Goal: Task Accomplishment & Management: Manage account settings

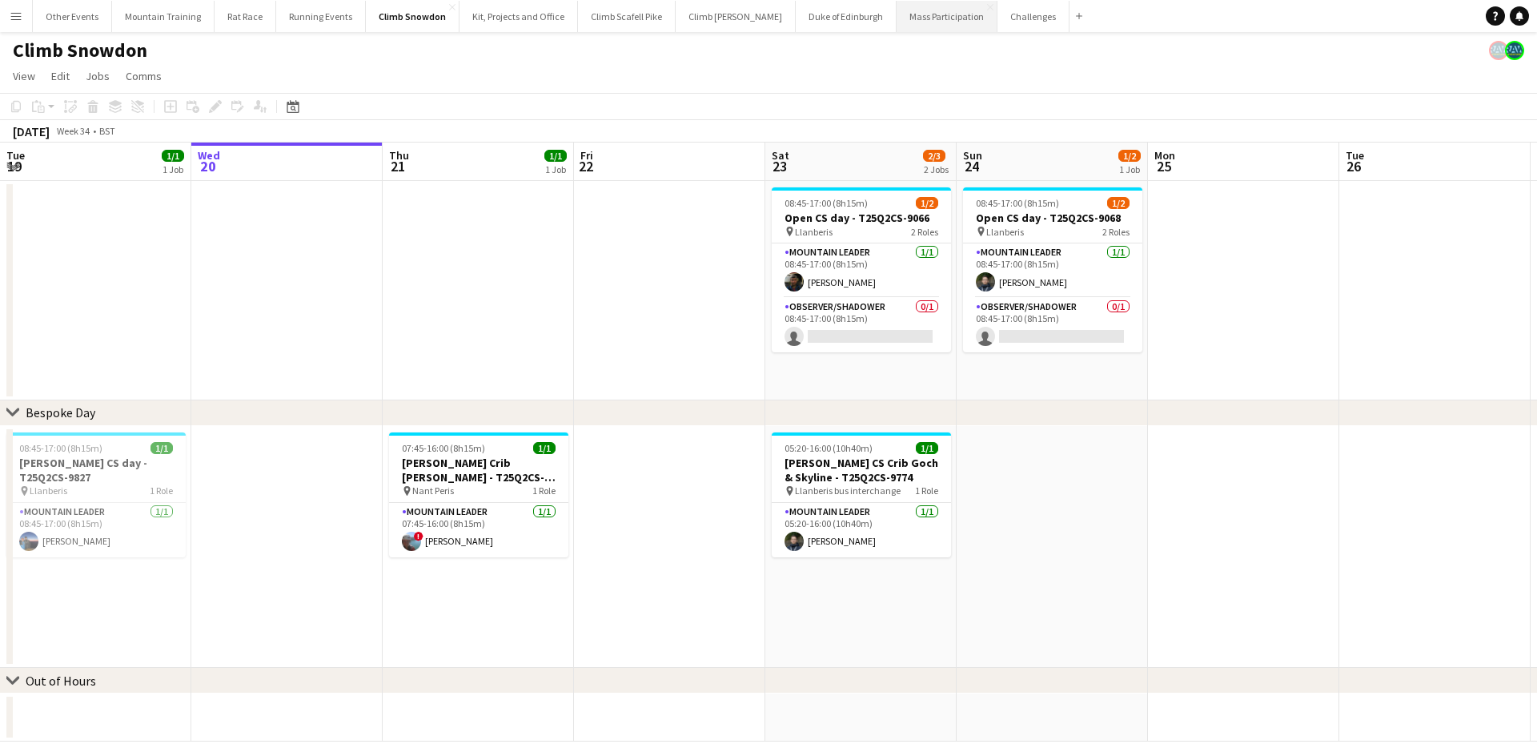
click at [896, 21] on button "Mass Participation Close" at bounding box center [946, 16] width 101 height 31
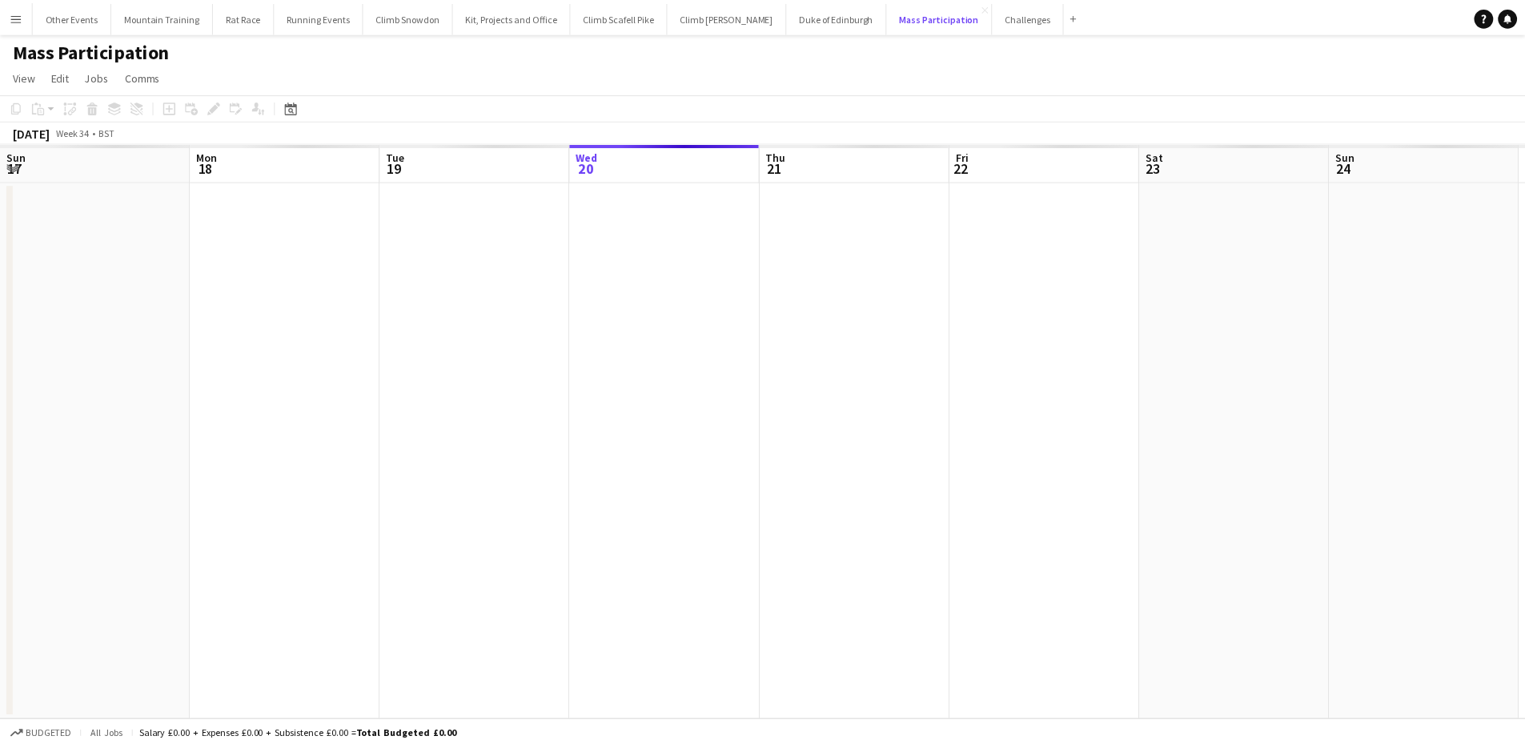
scroll to position [0, 383]
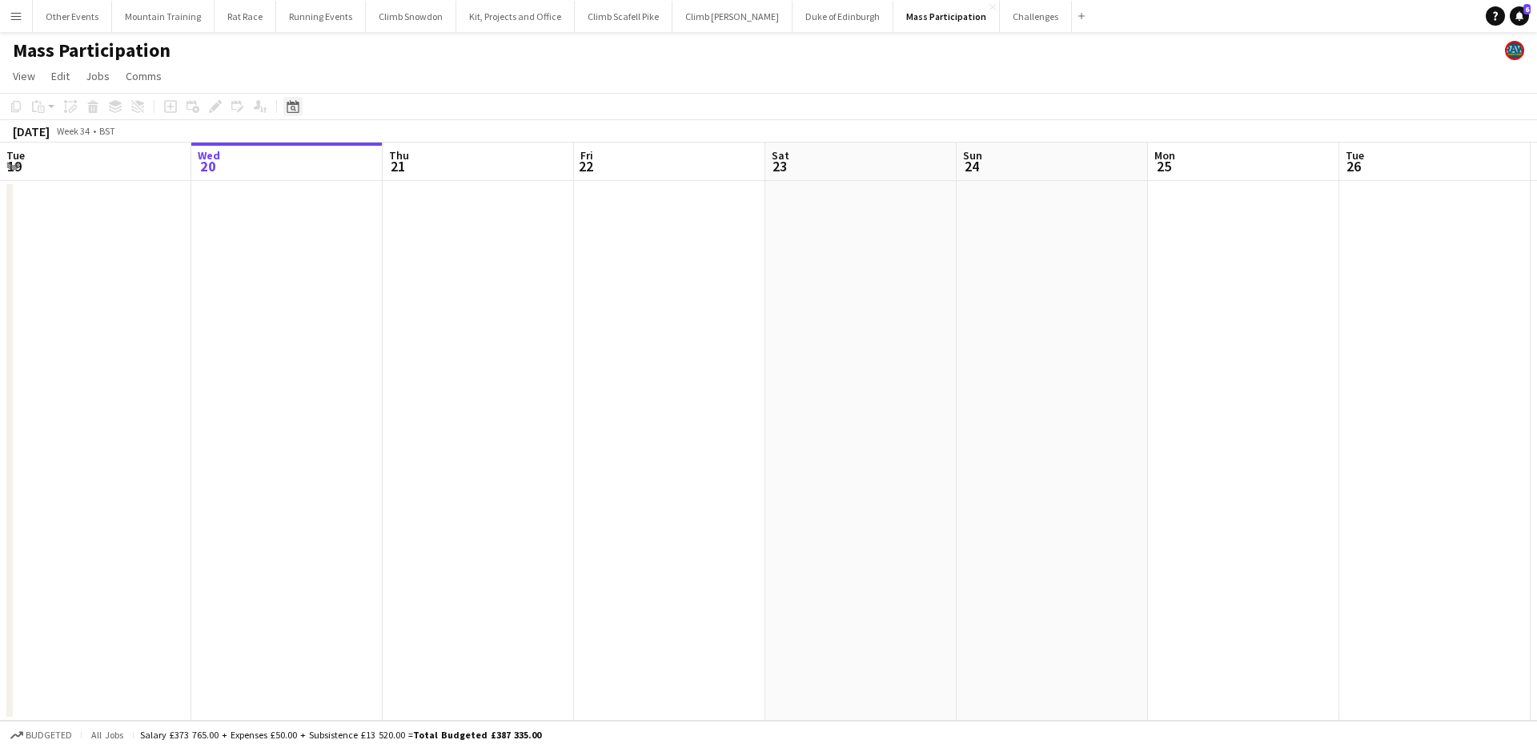
click at [295, 110] on icon at bounding box center [294, 109] width 6 height 6
click at [417, 156] on span "Next month" at bounding box center [423, 162] width 32 height 32
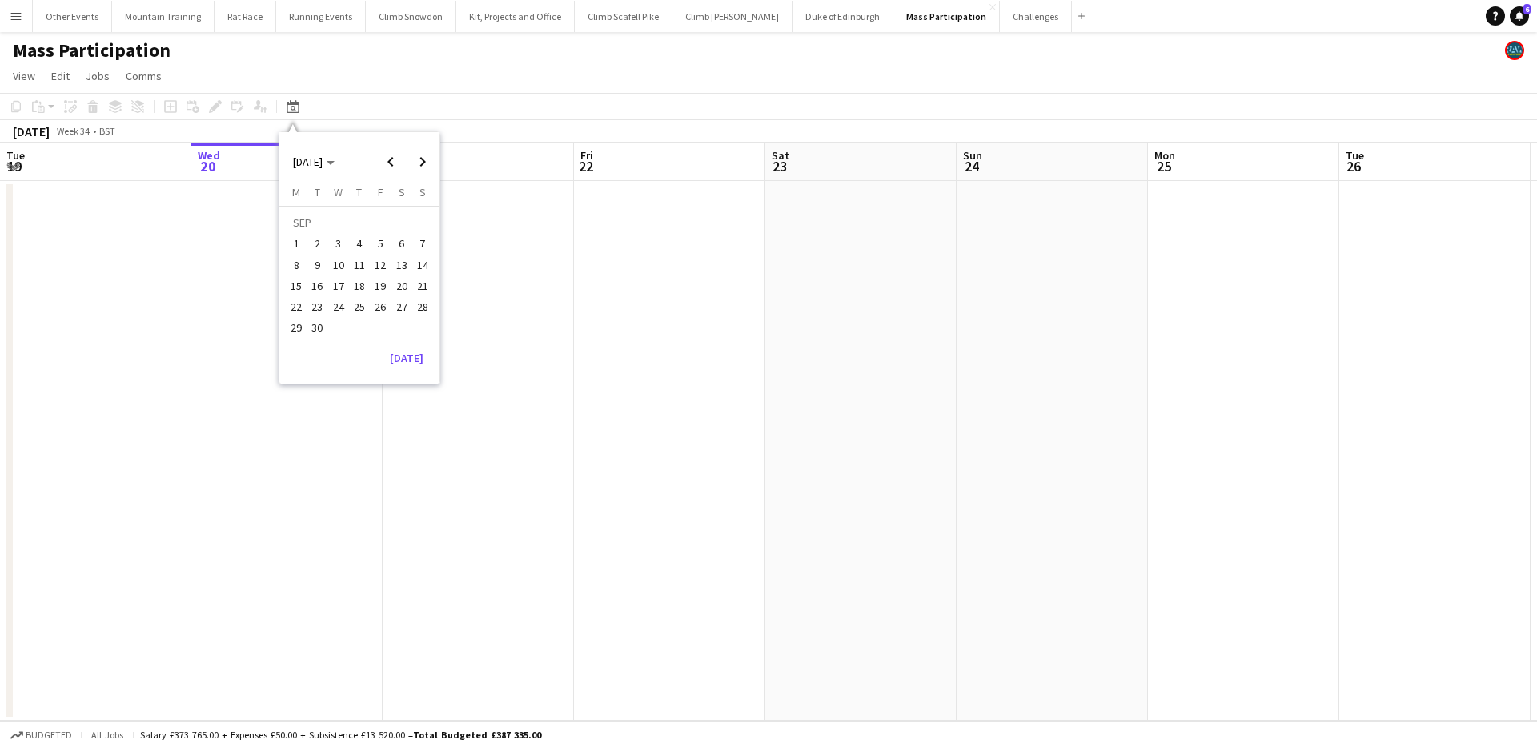
click at [407, 271] on span "13" at bounding box center [401, 264] width 19 height 19
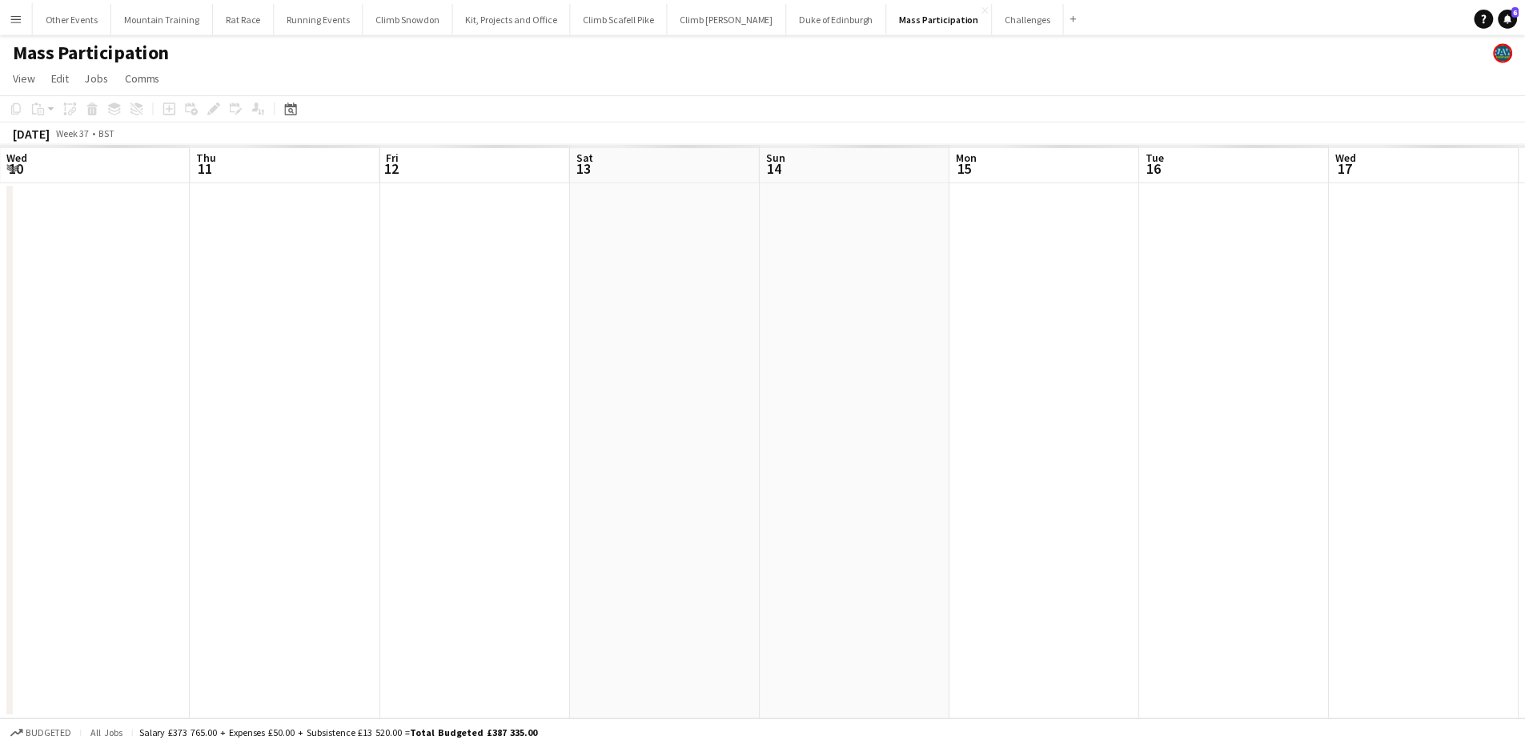
scroll to position [0, 551]
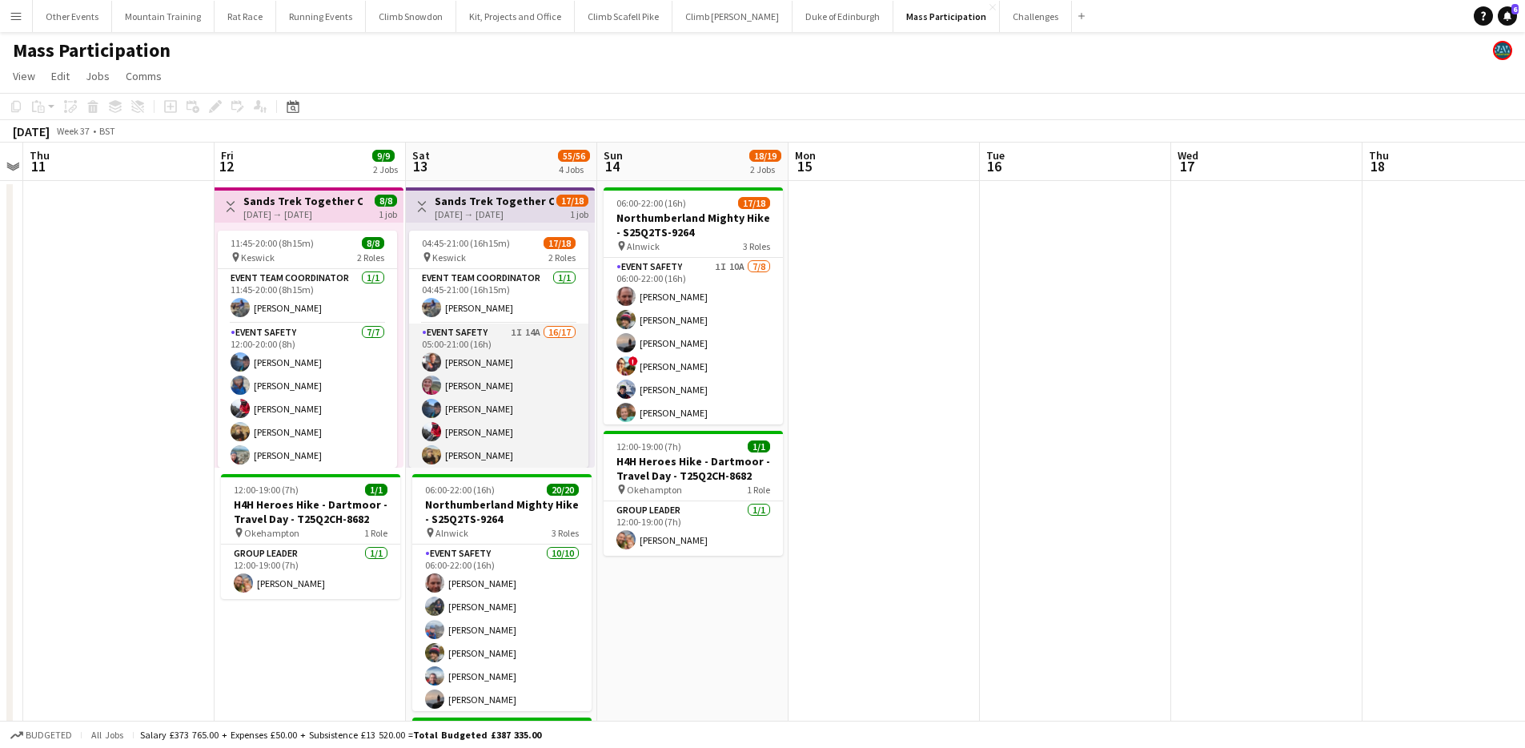
click at [518, 391] on app-card-role "Event Safety 1I 14A 16/17 05:00-21:00 (16h) Ryan McGlen Isobel Nicholson Erin M…" at bounding box center [498, 536] width 179 height 426
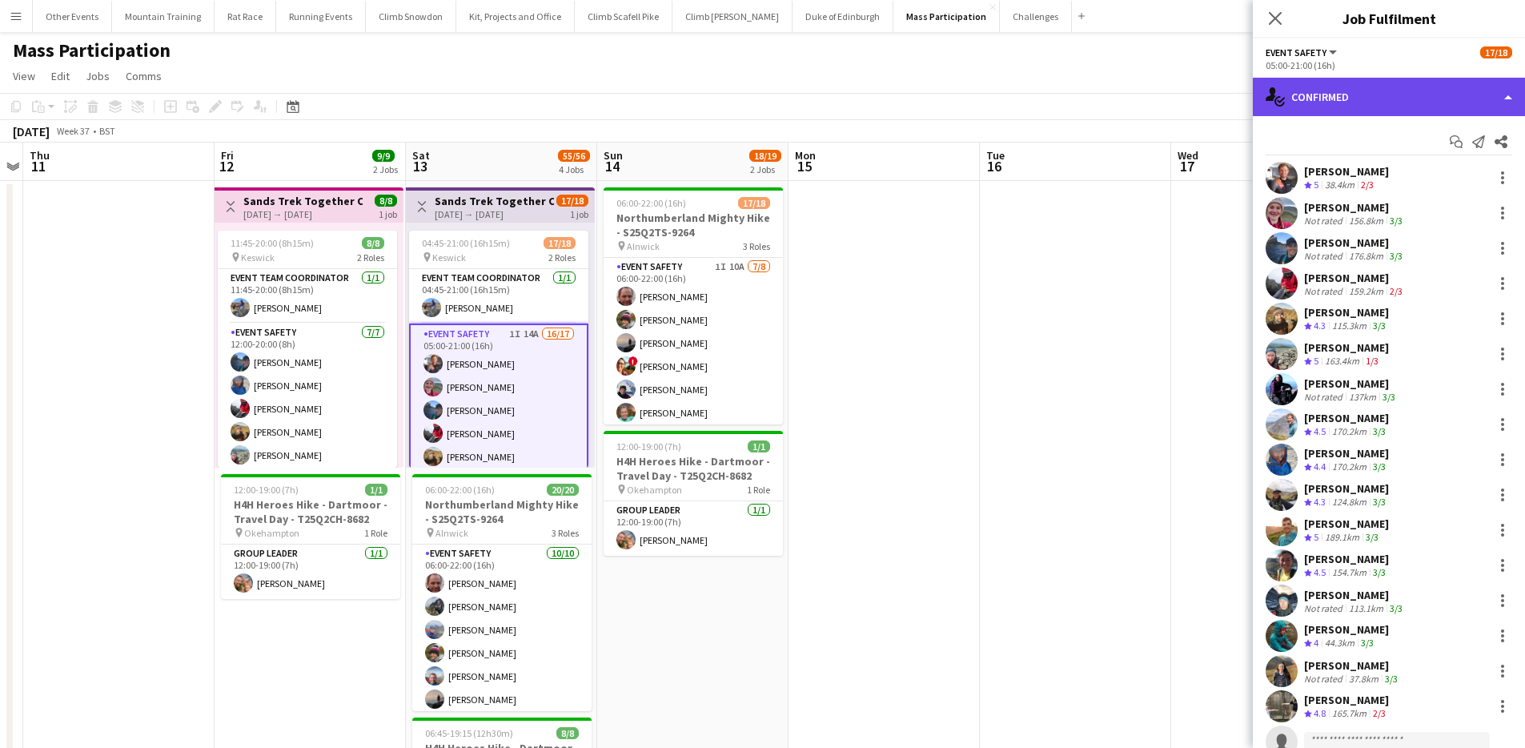
click at [1474, 107] on div "single-neutral-actions-check-2 Confirmed" at bounding box center [1389, 97] width 272 height 38
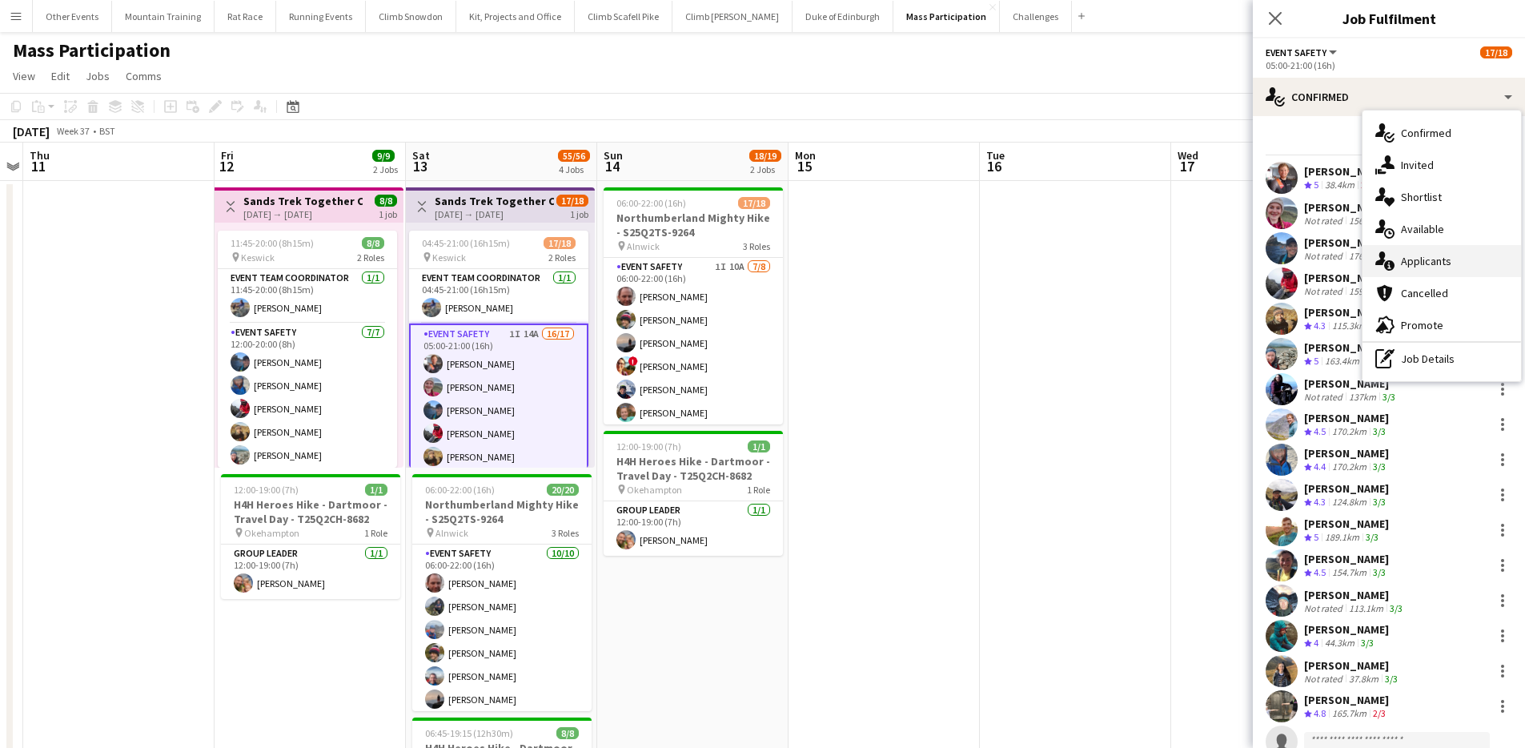
click at [1467, 255] on div "single-neutral-actions-information Applicants" at bounding box center [1441, 261] width 158 height 32
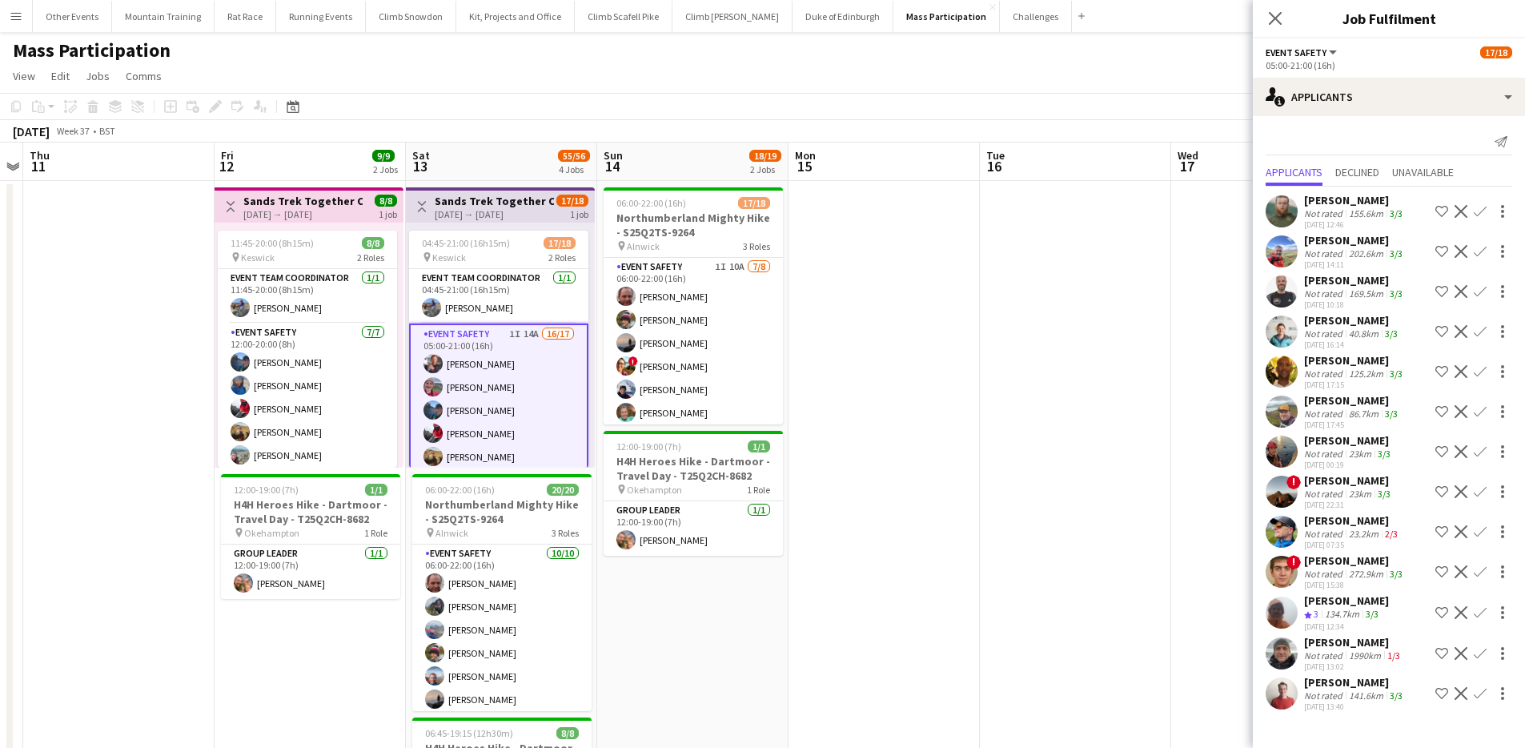
click at [1481, 690] on app-icon "Confirm" at bounding box center [1480, 693] width 13 height 13
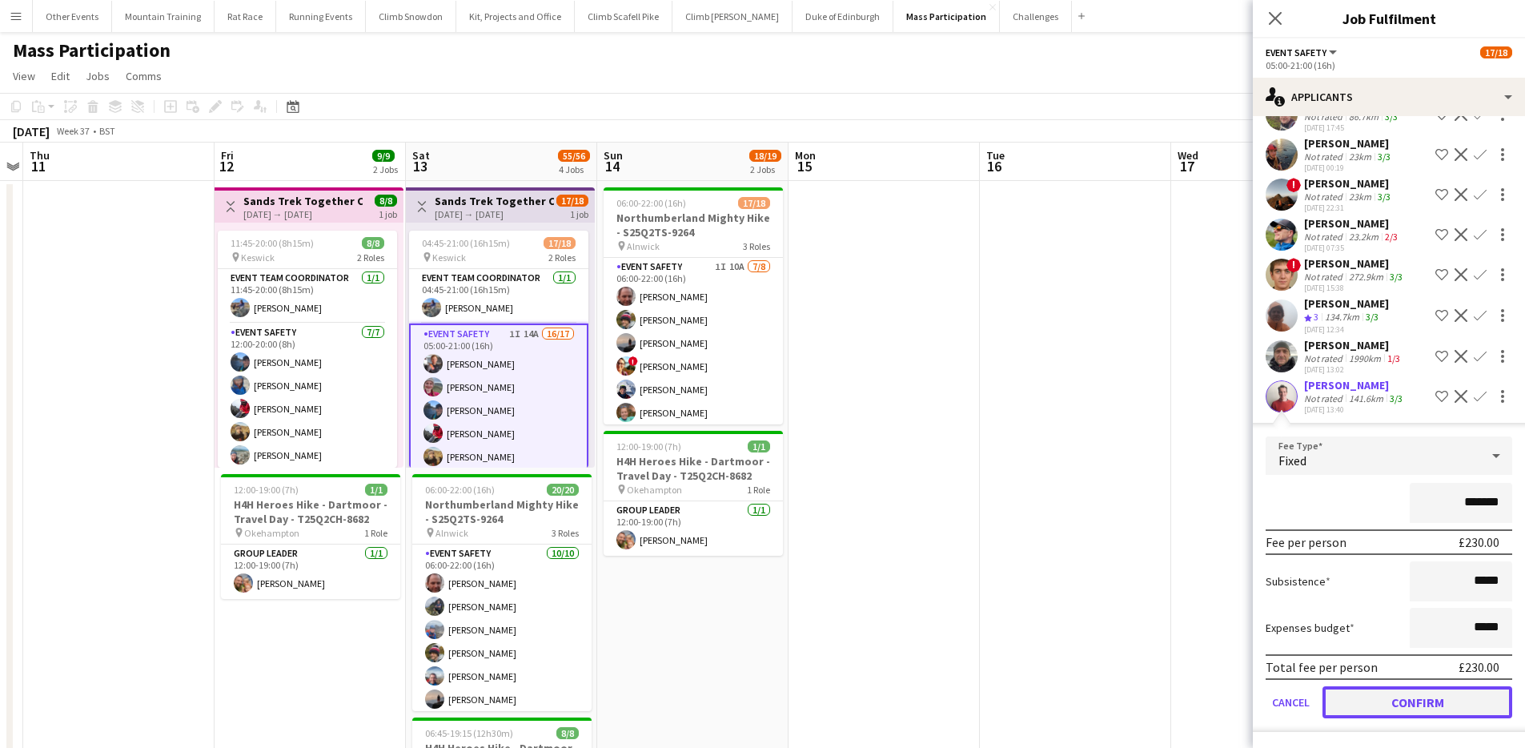
click at [1457, 706] on button "Confirm" at bounding box center [1417, 702] width 190 height 32
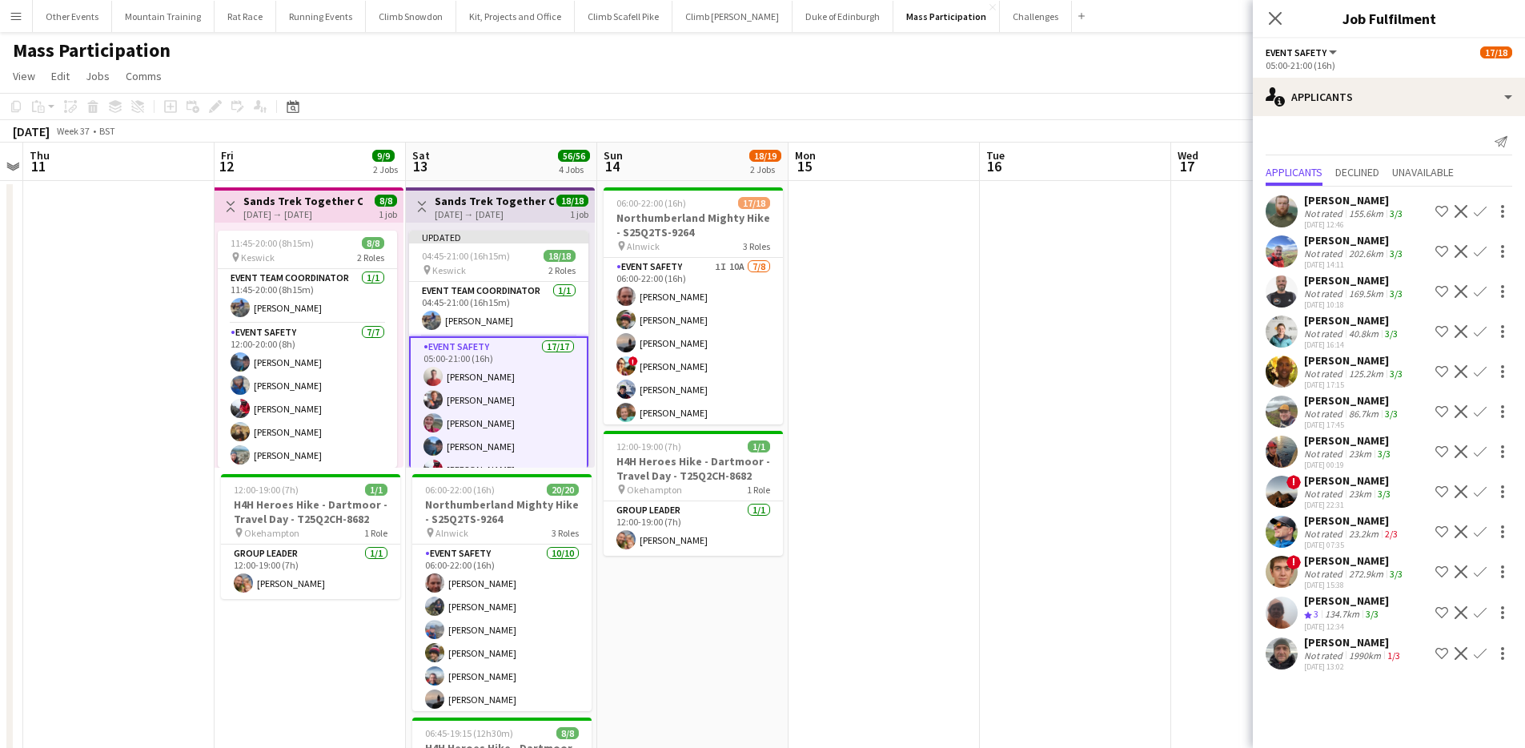
scroll to position [0, 0]
click at [1133, 64] on app-page-menu "View Day view expanded Day view collapsed Month view Date picker Jump to [DATE]…" at bounding box center [762, 77] width 1525 height 30
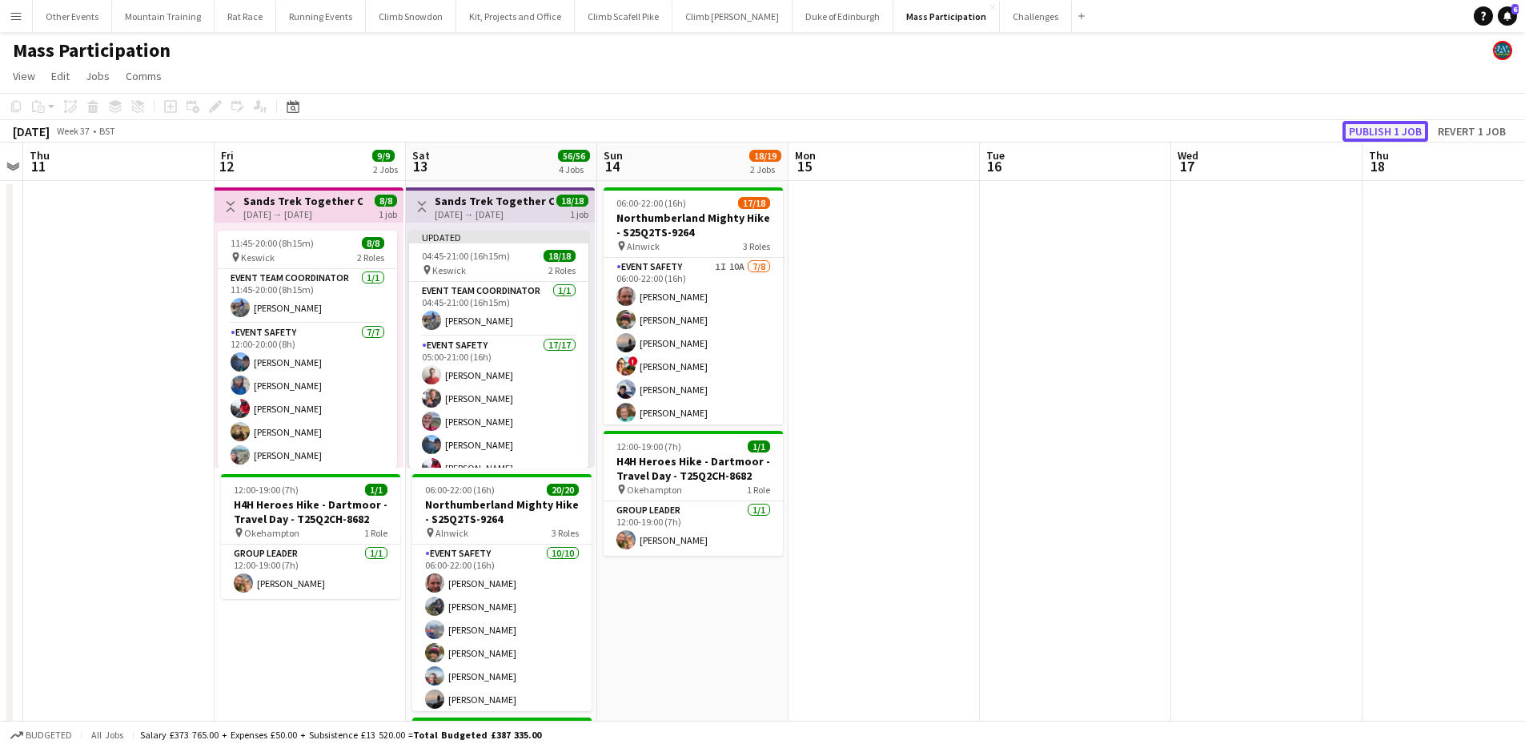
click at [1376, 124] on button "Publish 1 job" at bounding box center [1385, 131] width 86 height 21
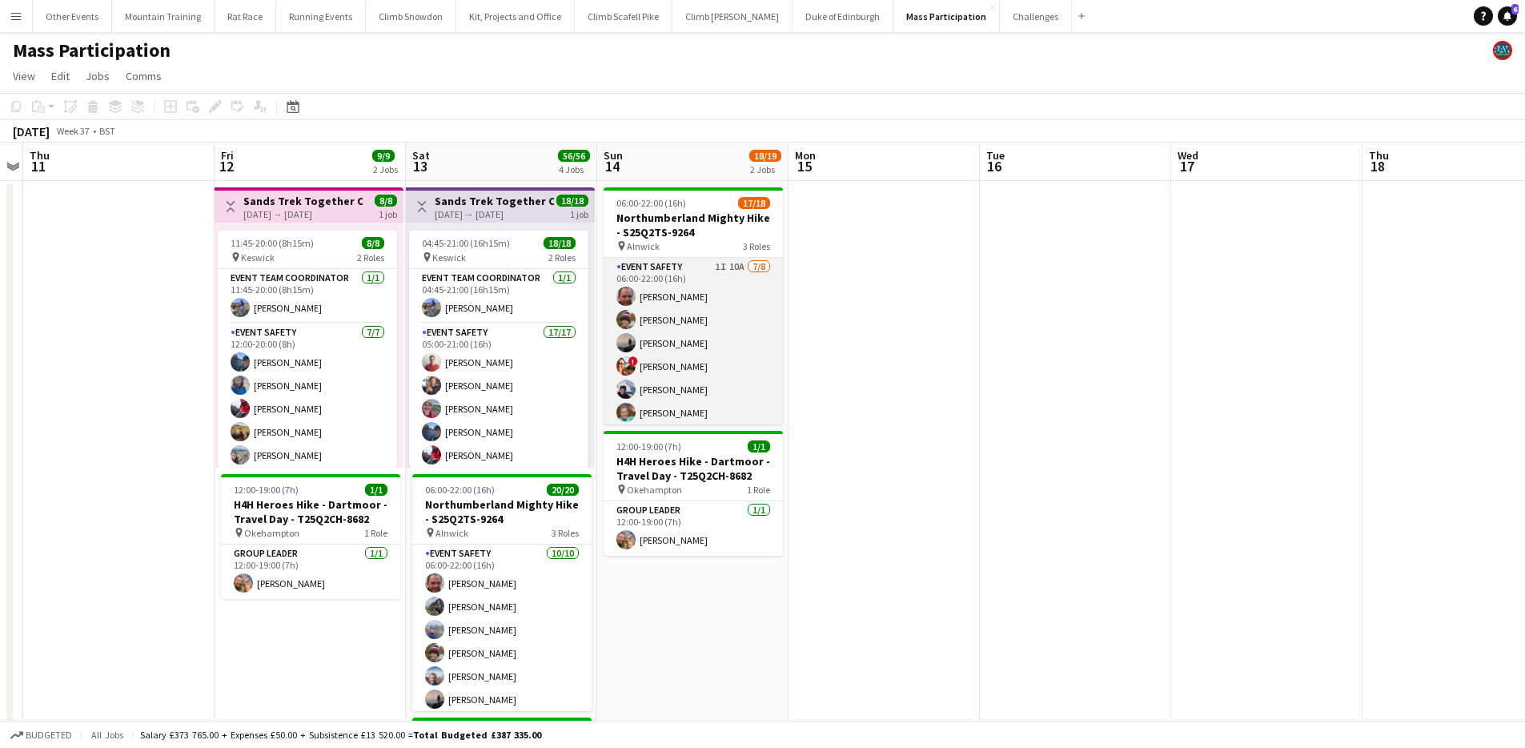
click at [719, 283] on app-card-role "Event Safety 1I 10A 7/8 06:00-22:00 (16h) Tony Stevens James Matthews Phil Dodd…" at bounding box center [693, 366] width 179 height 217
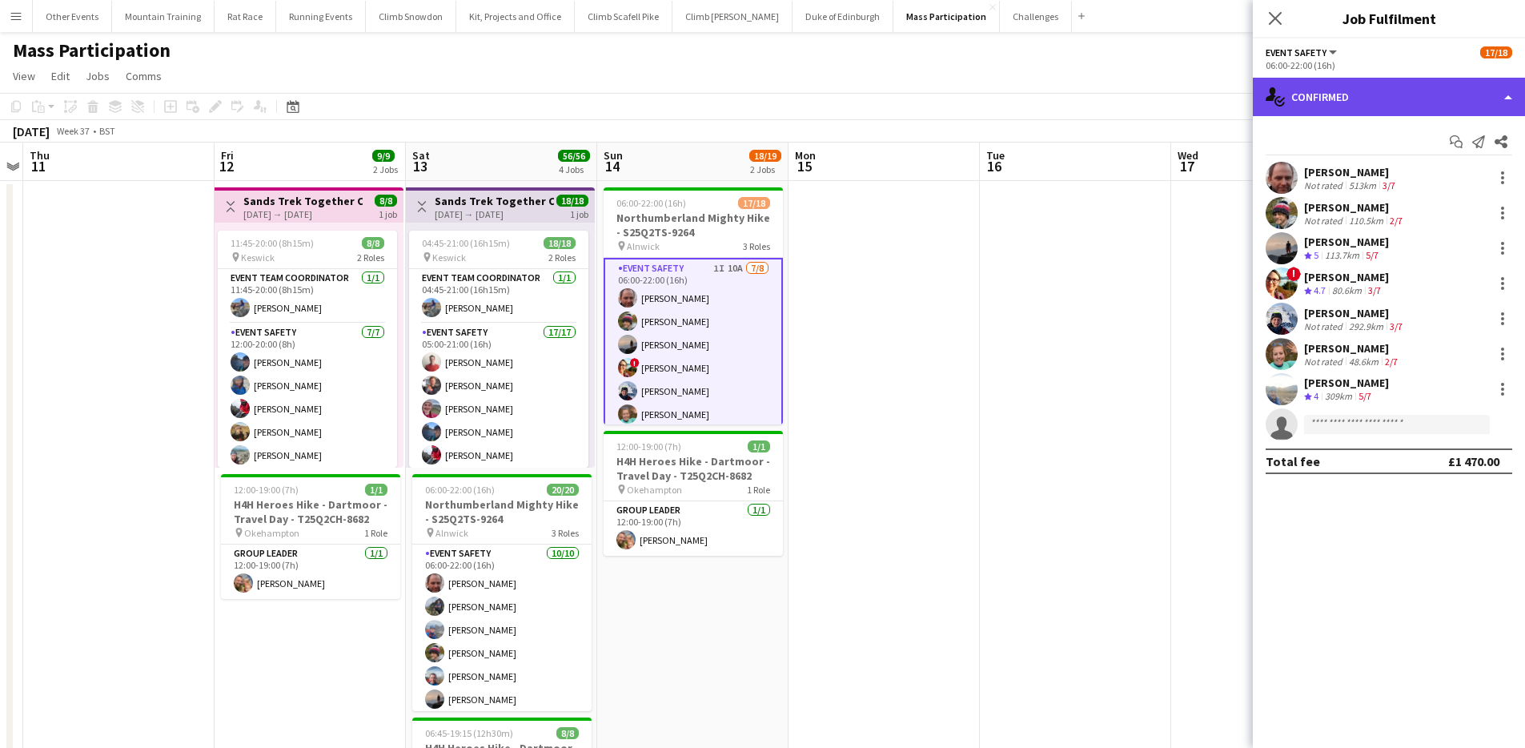
click at [1436, 90] on div "single-neutral-actions-check-2 Confirmed" at bounding box center [1389, 97] width 272 height 38
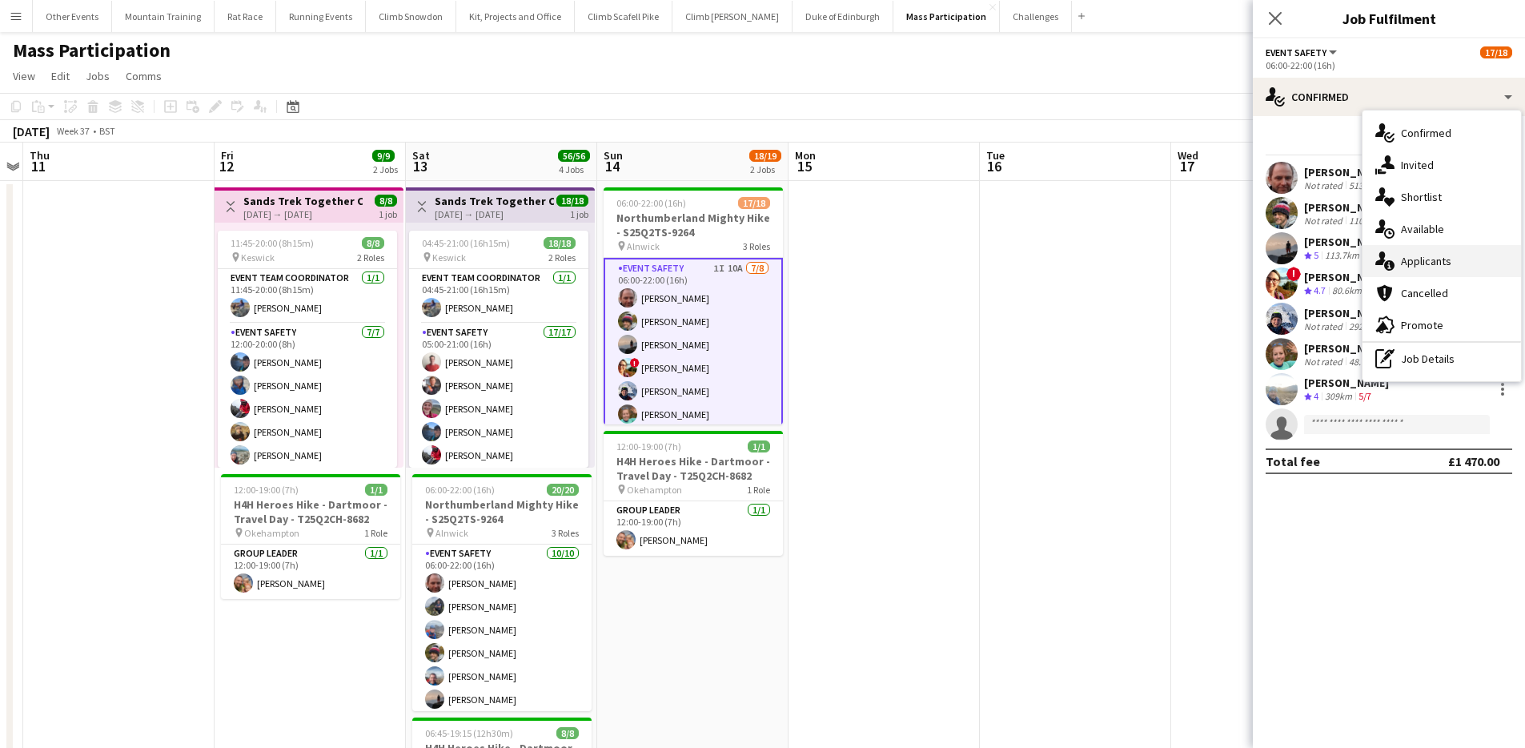
click at [1459, 264] on div "single-neutral-actions-information Applicants" at bounding box center [1441, 261] width 158 height 32
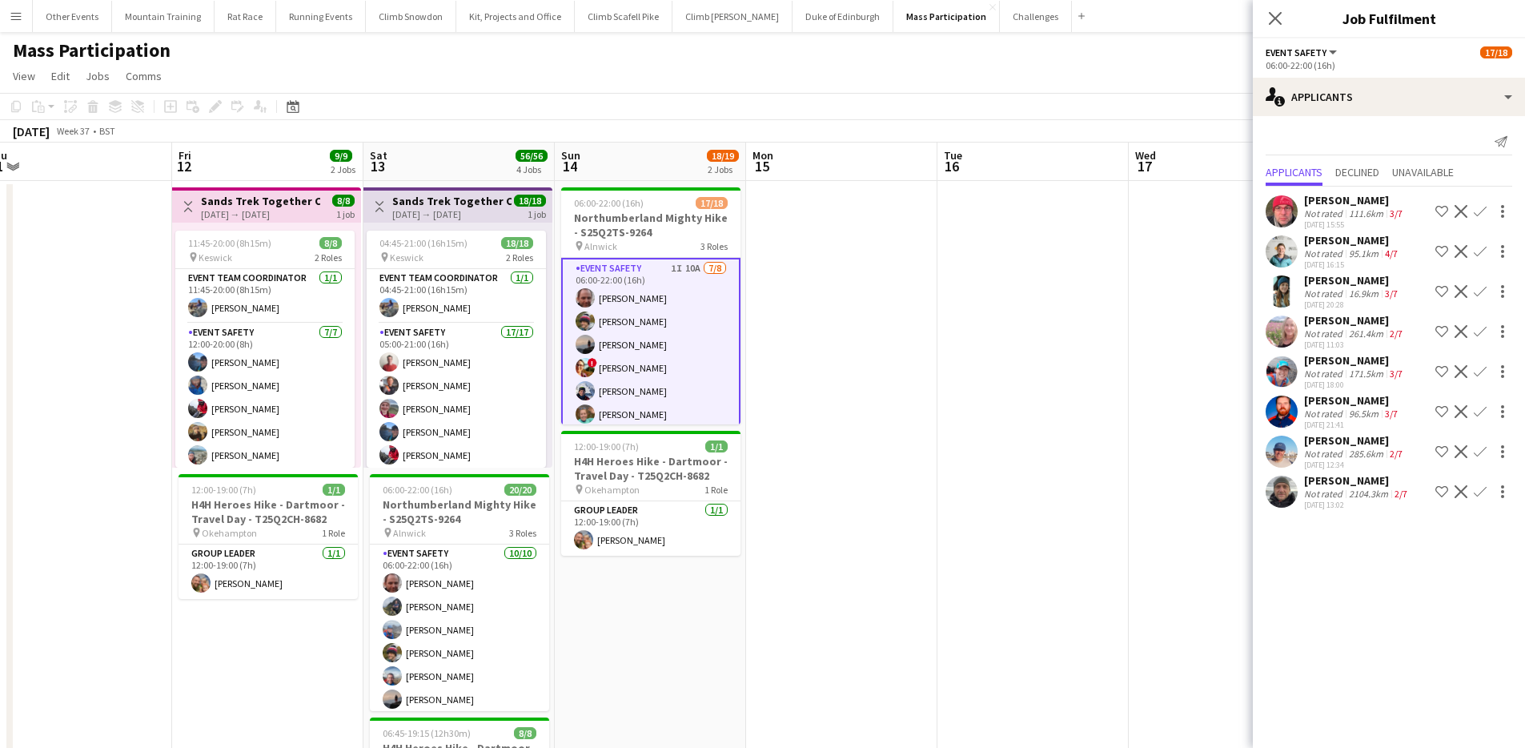
scroll to position [0, 611]
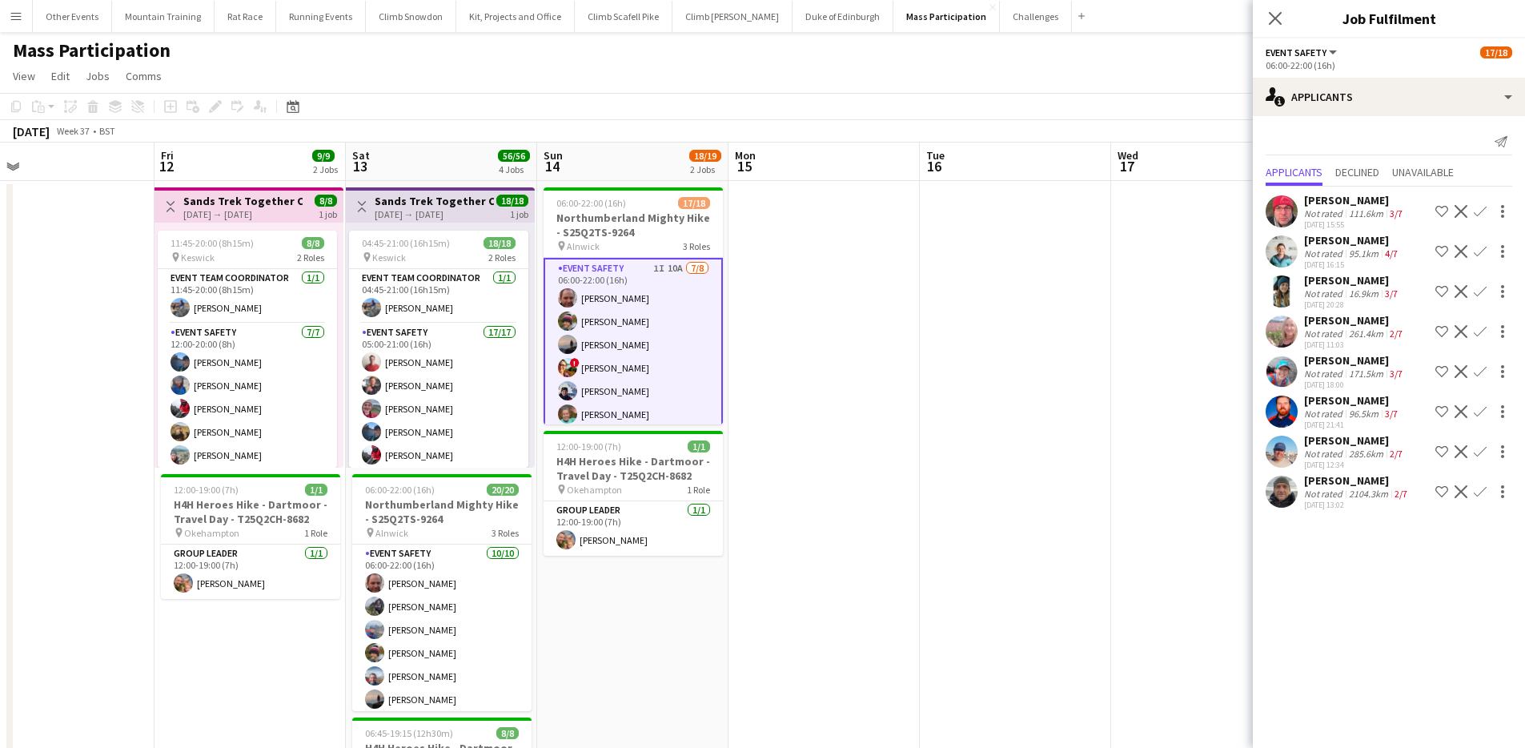
drag, startPoint x: 138, startPoint y: 303, endPoint x: 78, endPoint y: 301, distance: 60.1
click at [78, 301] on app-calendar-viewport "Mon 8 Tue 9 Wed 10 Thu 11 Fri 12 9/9 2 Jobs Sat 13 56/56 4 Jobs Sun 14 18/19 2 …" at bounding box center [762, 685] width 1525 height 1087
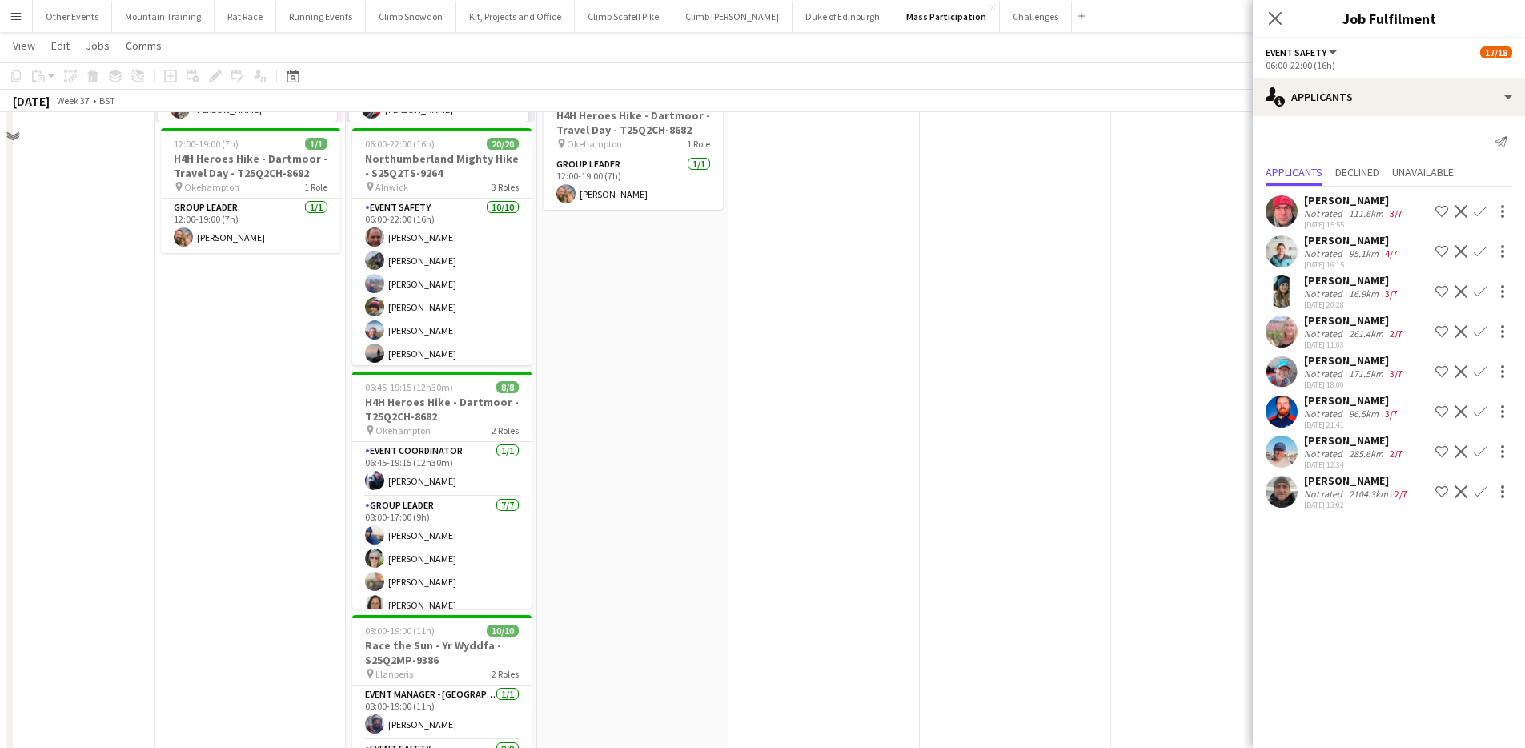
scroll to position [507, 0]
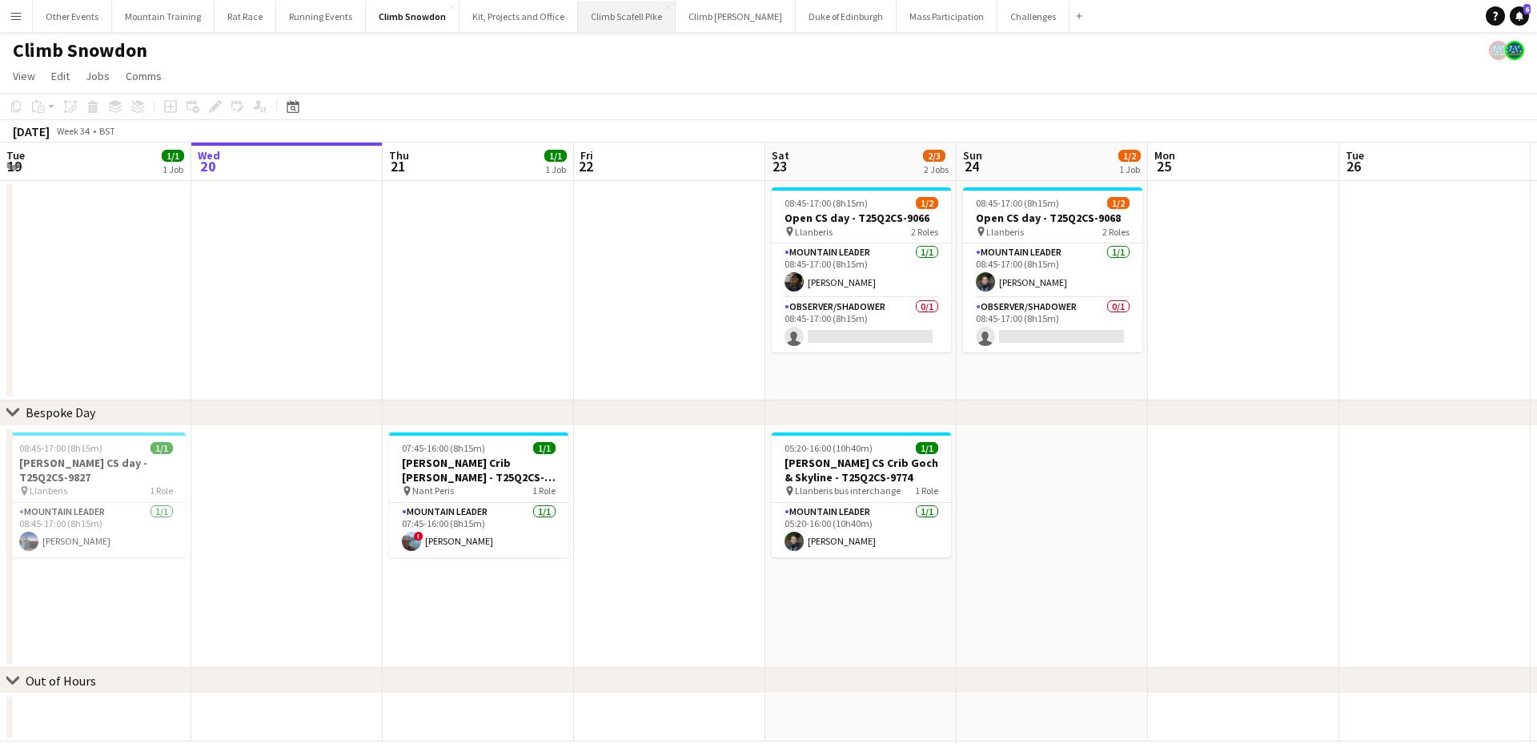
click at [612, 18] on button "Climb Scafell Pike Close" at bounding box center [627, 16] width 98 height 31
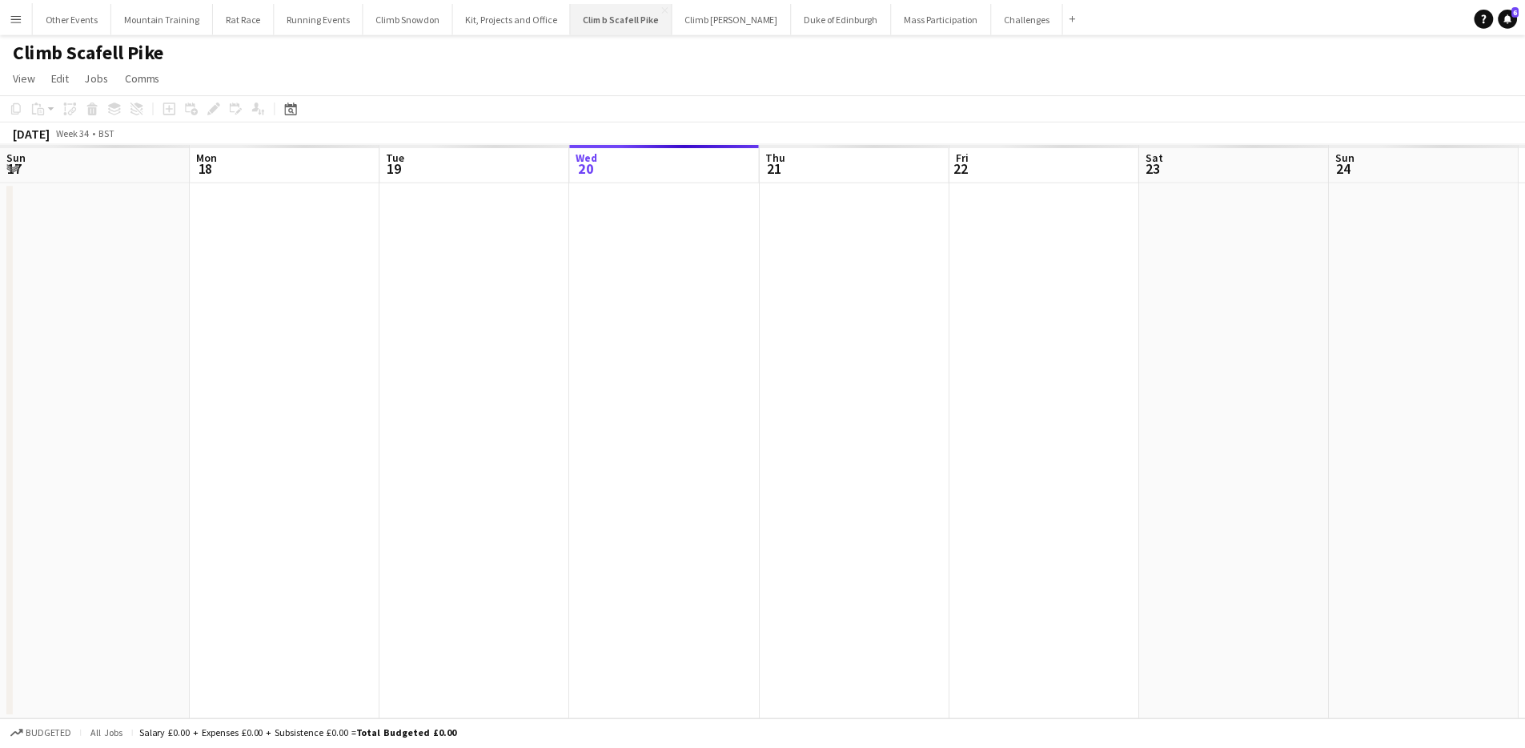
scroll to position [0, 383]
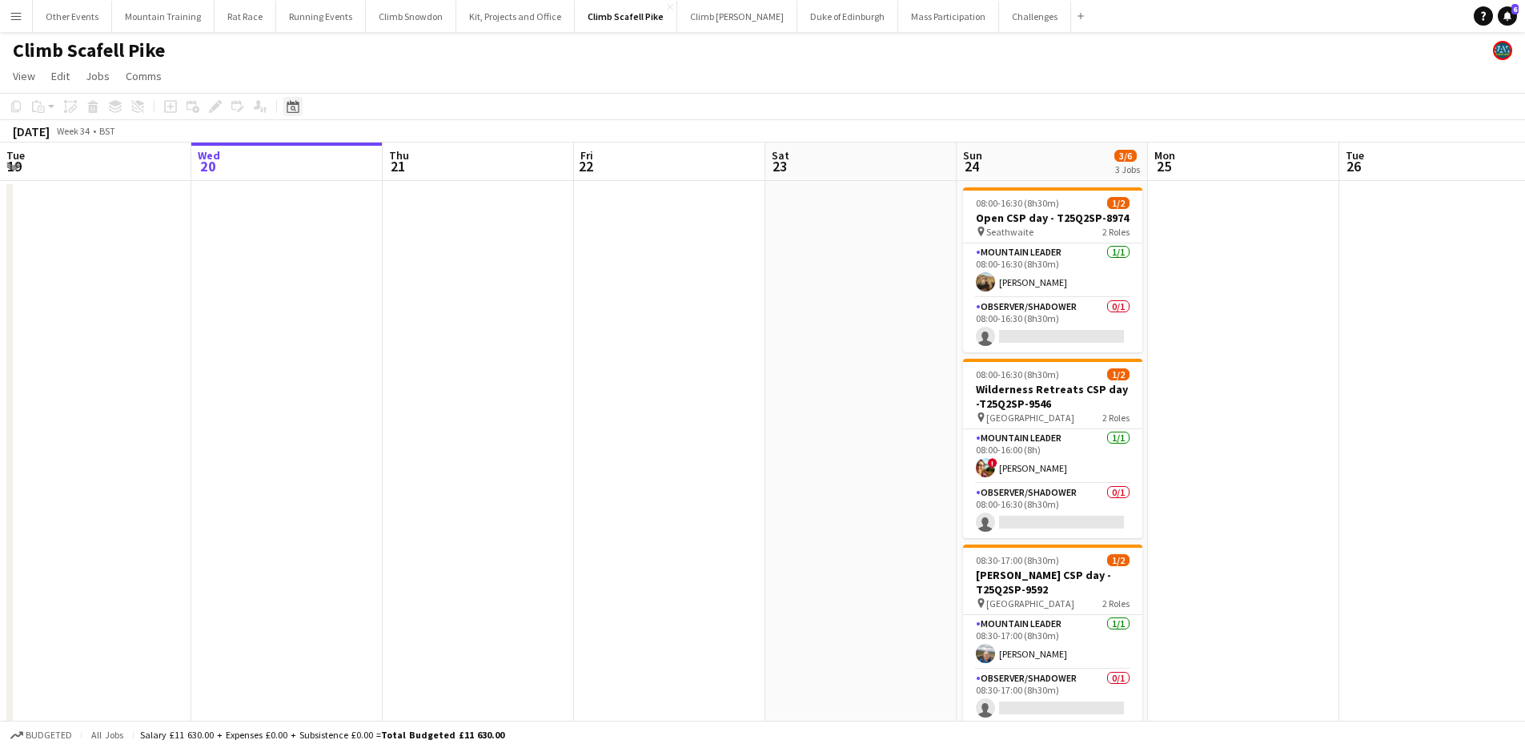
click at [294, 105] on icon "Date picker" at bounding box center [293, 106] width 13 height 13
click at [422, 158] on span "Next month" at bounding box center [423, 162] width 32 height 32
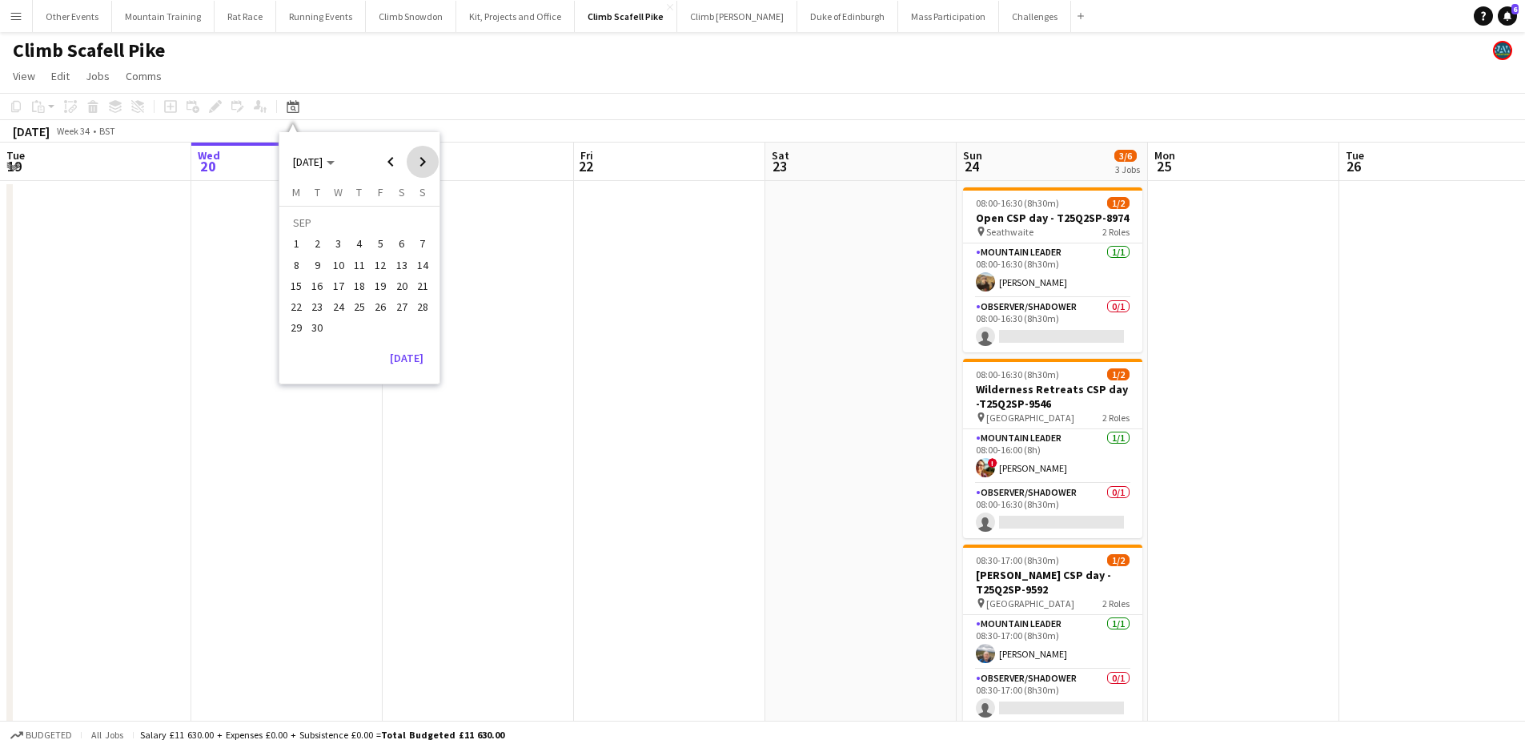
click at [422, 158] on span "Next month" at bounding box center [423, 162] width 32 height 32
click at [395, 165] on span "Previous month" at bounding box center [391, 162] width 32 height 32
click at [391, 304] on button "27" at bounding box center [401, 306] width 21 height 21
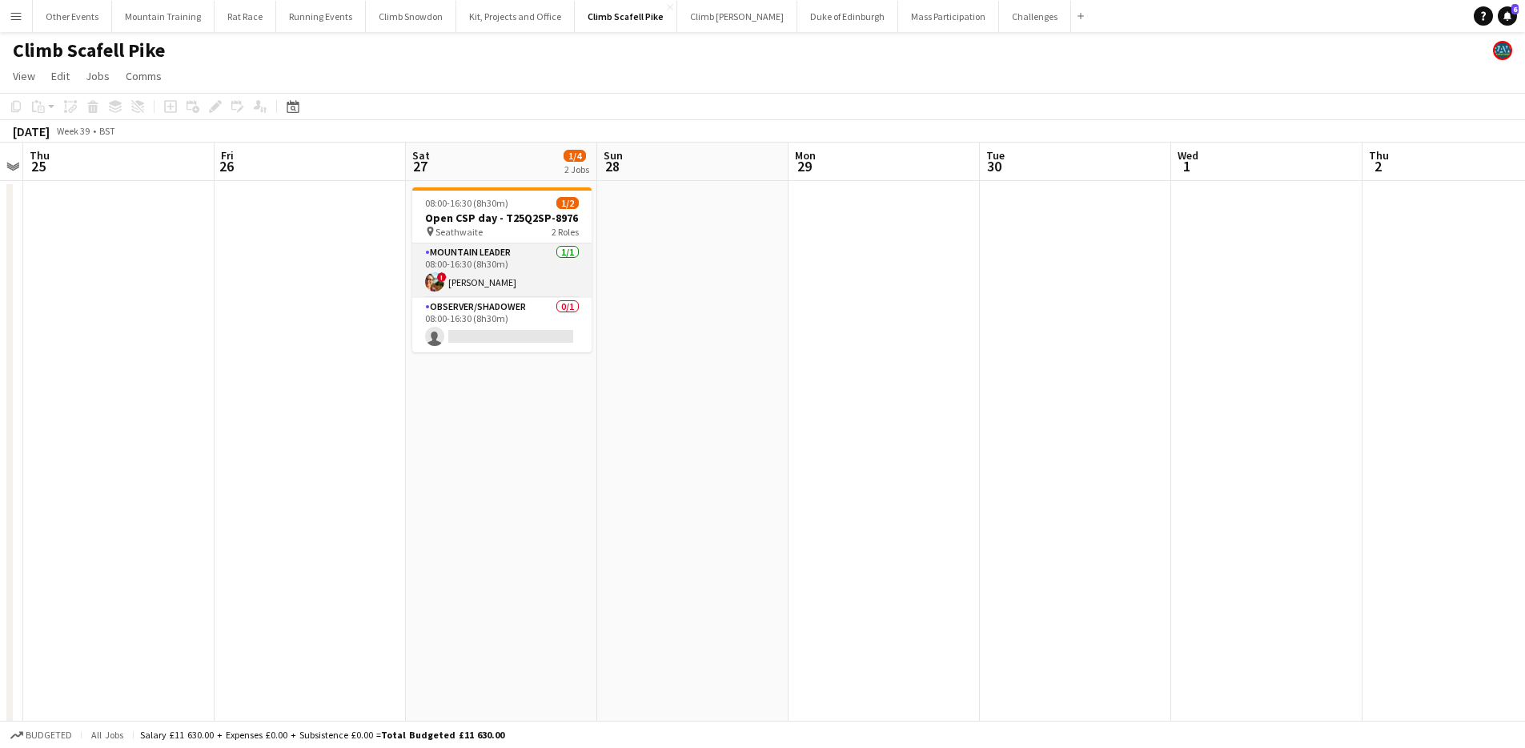
click at [530, 274] on app-card-role "Mountain Leader 1/1 08:00-16:30 (8h30m) ! Hannah Turnbull" at bounding box center [501, 270] width 179 height 54
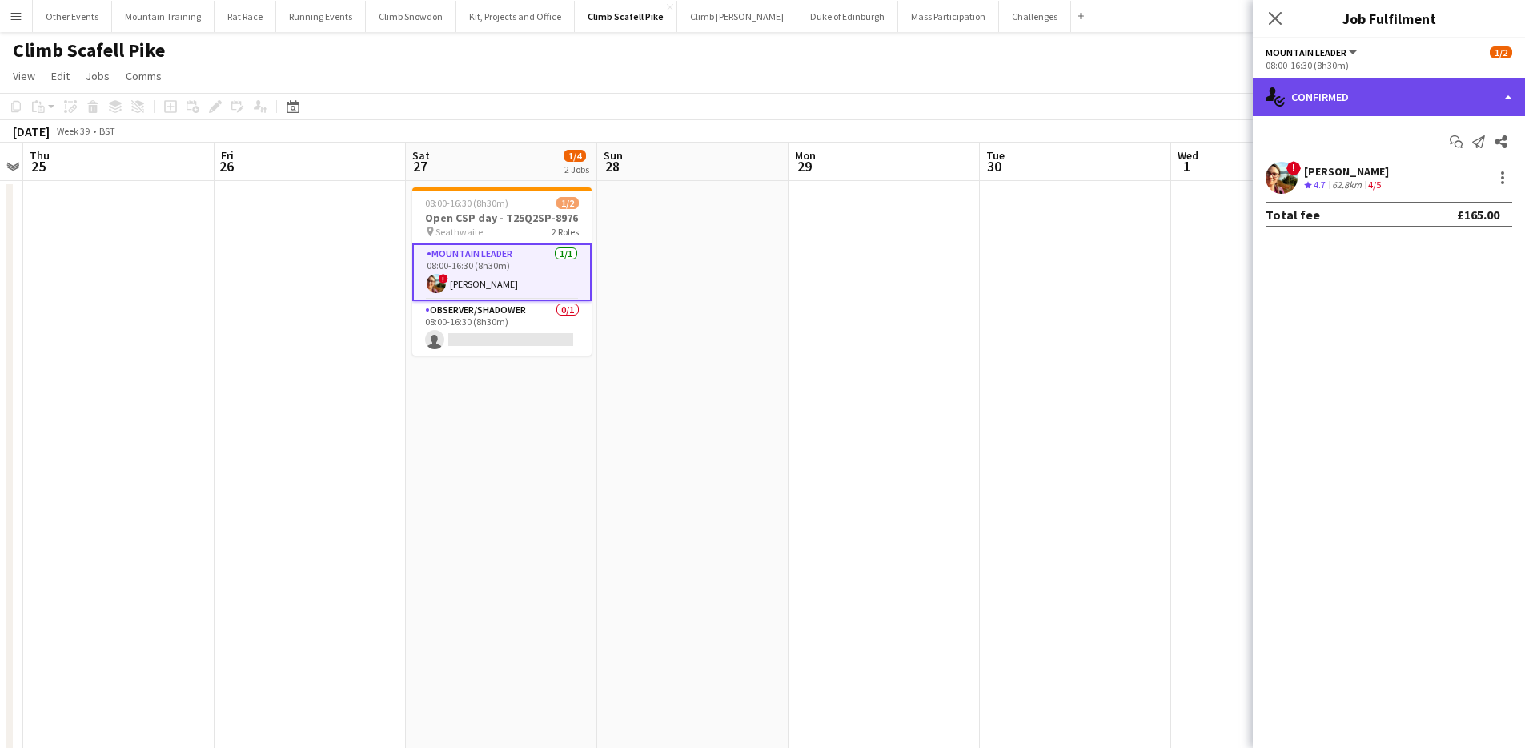
click at [1446, 81] on div "single-neutral-actions-check-2 Confirmed" at bounding box center [1389, 97] width 272 height 38
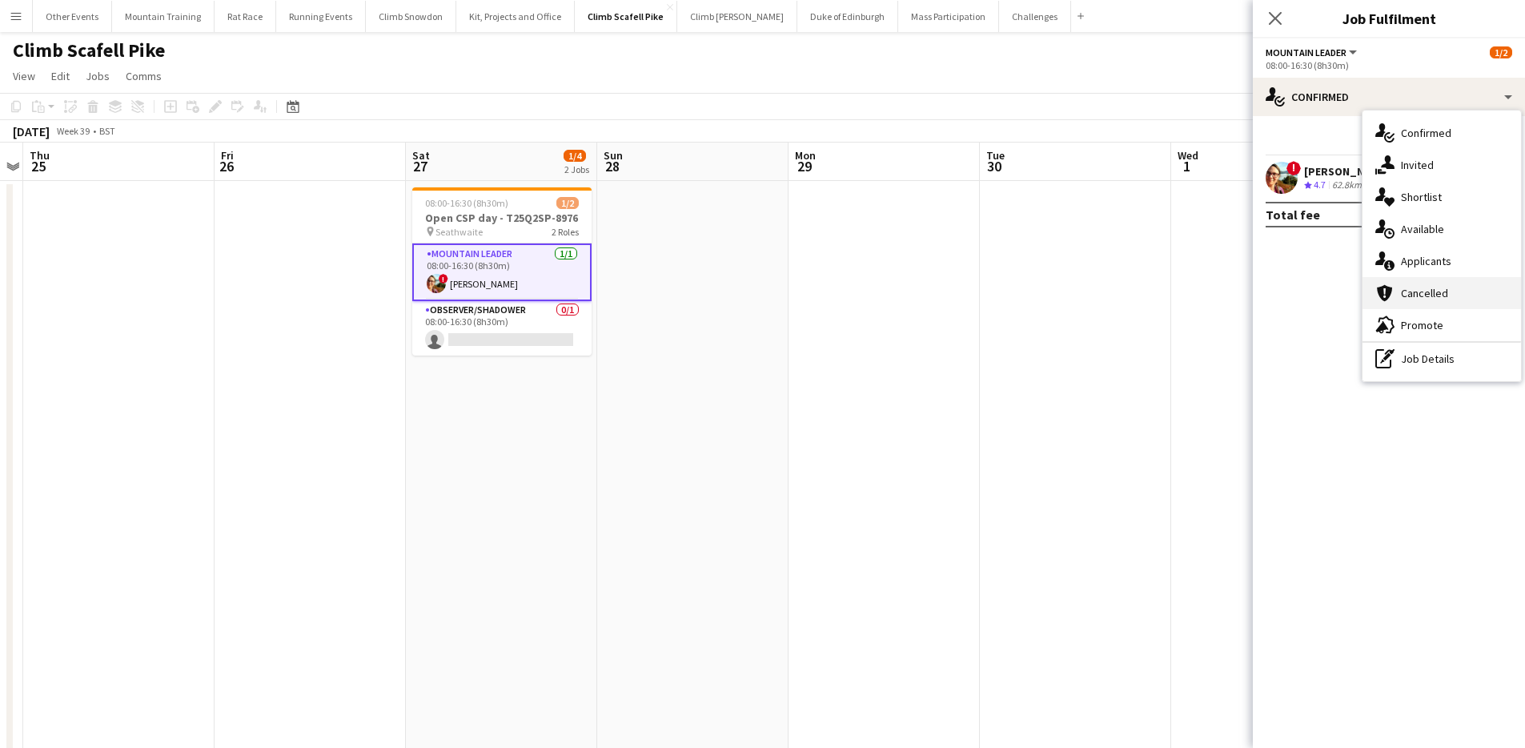
click at [1450, 287] on div "cancellation Cancelled" at bounding box center [1441, 293] width 158 height 32
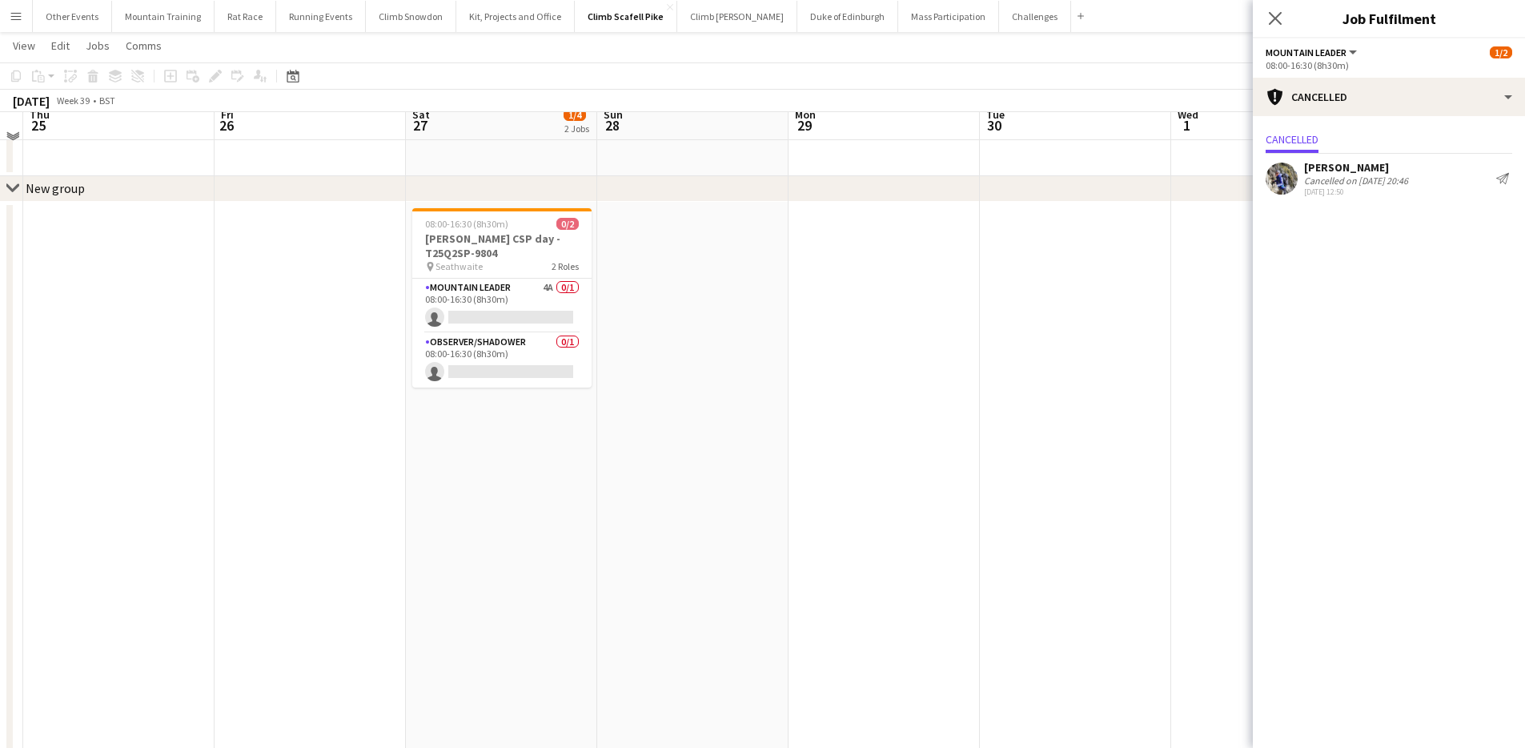
scroll to position [600, 0]
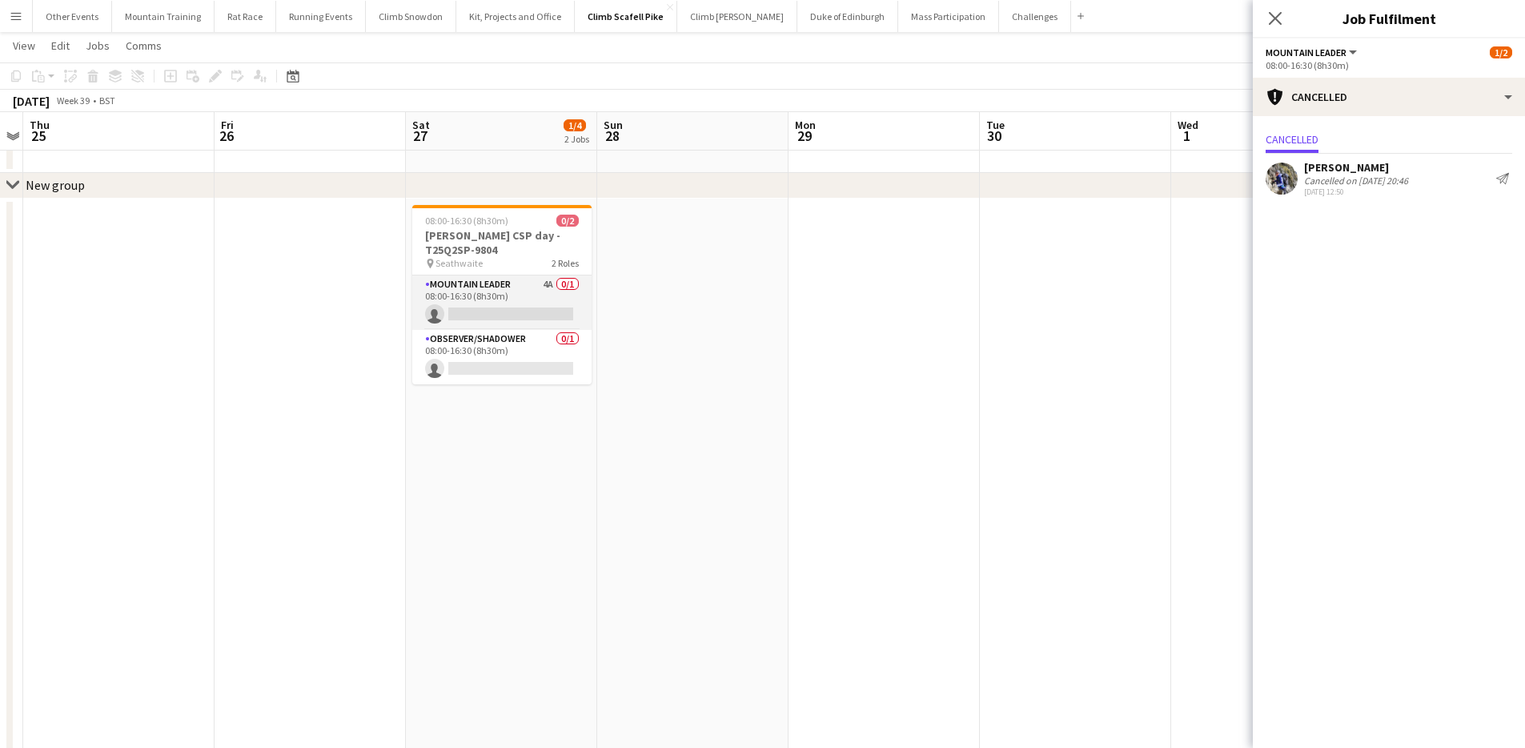
click at [547, 299] on app-card-role "Mountain Leader 4A 0/1 08:00-16:30 (8h30m) single-neutral-actions" at bounding box center [501, 302] width 179 height 54
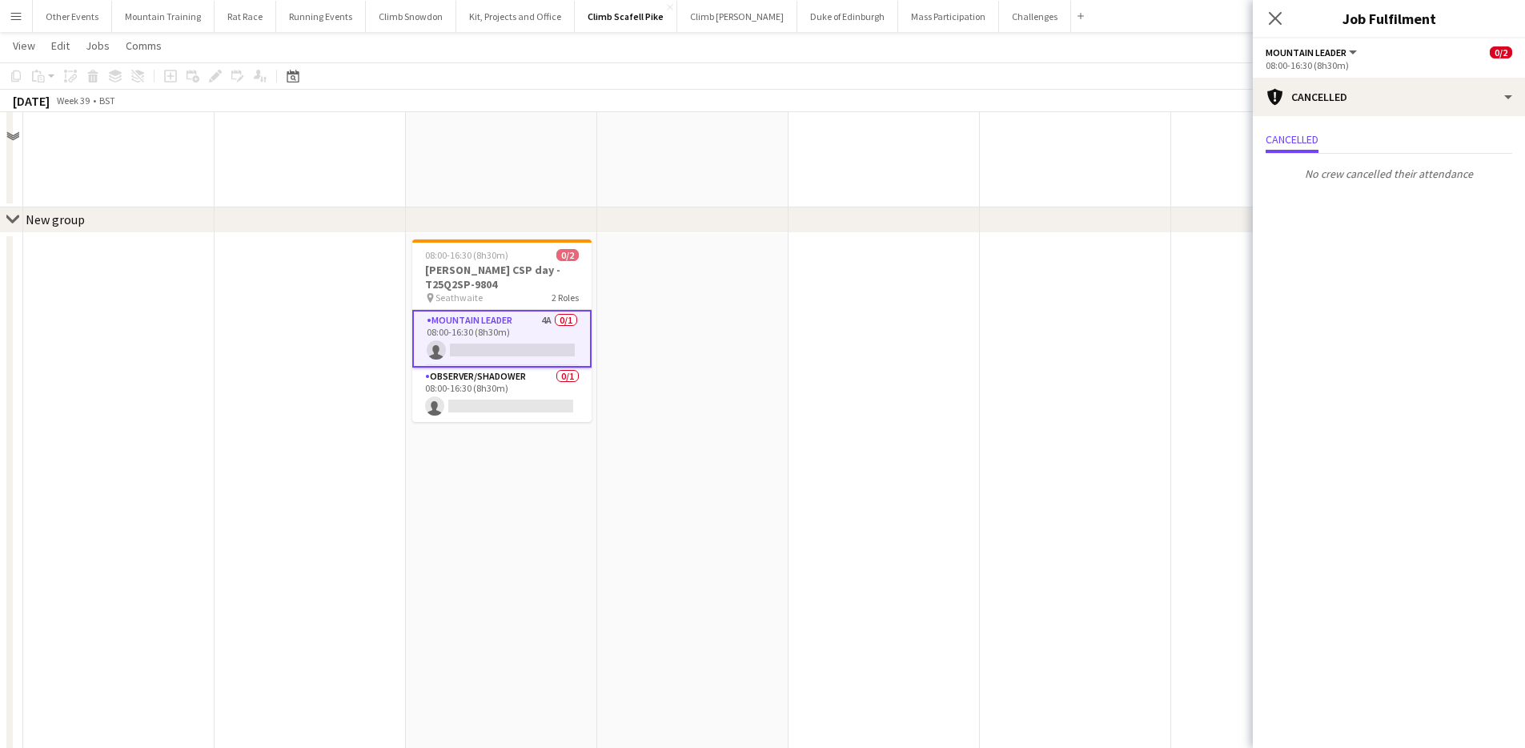
scroll to position [394, 0]
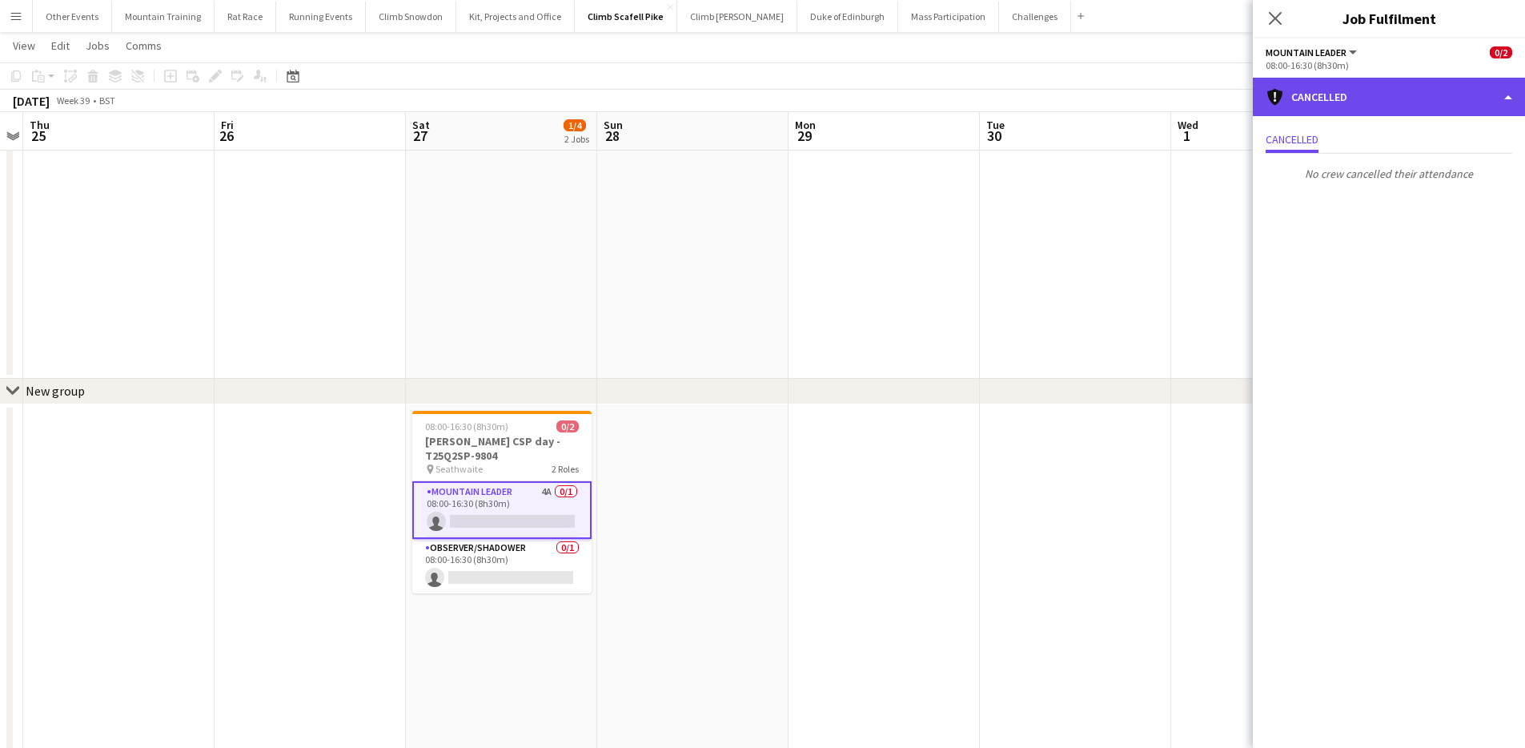
click at [1444, 86] on div "cancellation Cancelled" at bounding box center [1389, 97] width 272 height 38
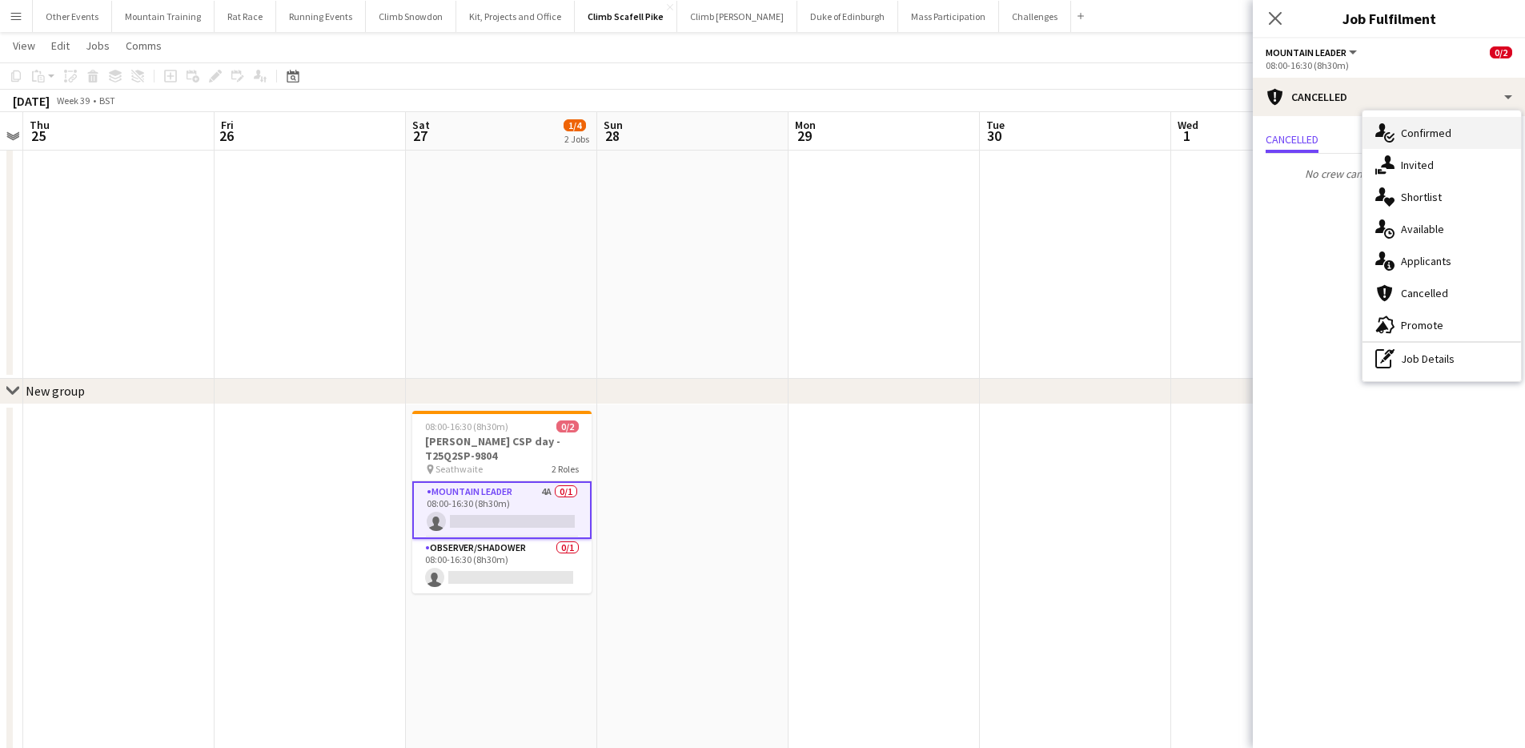
click at [1449, 135] on div "single-neutral-actions-check-2 Confirmed" at bounding box center [1441, 133] width 158 height 32
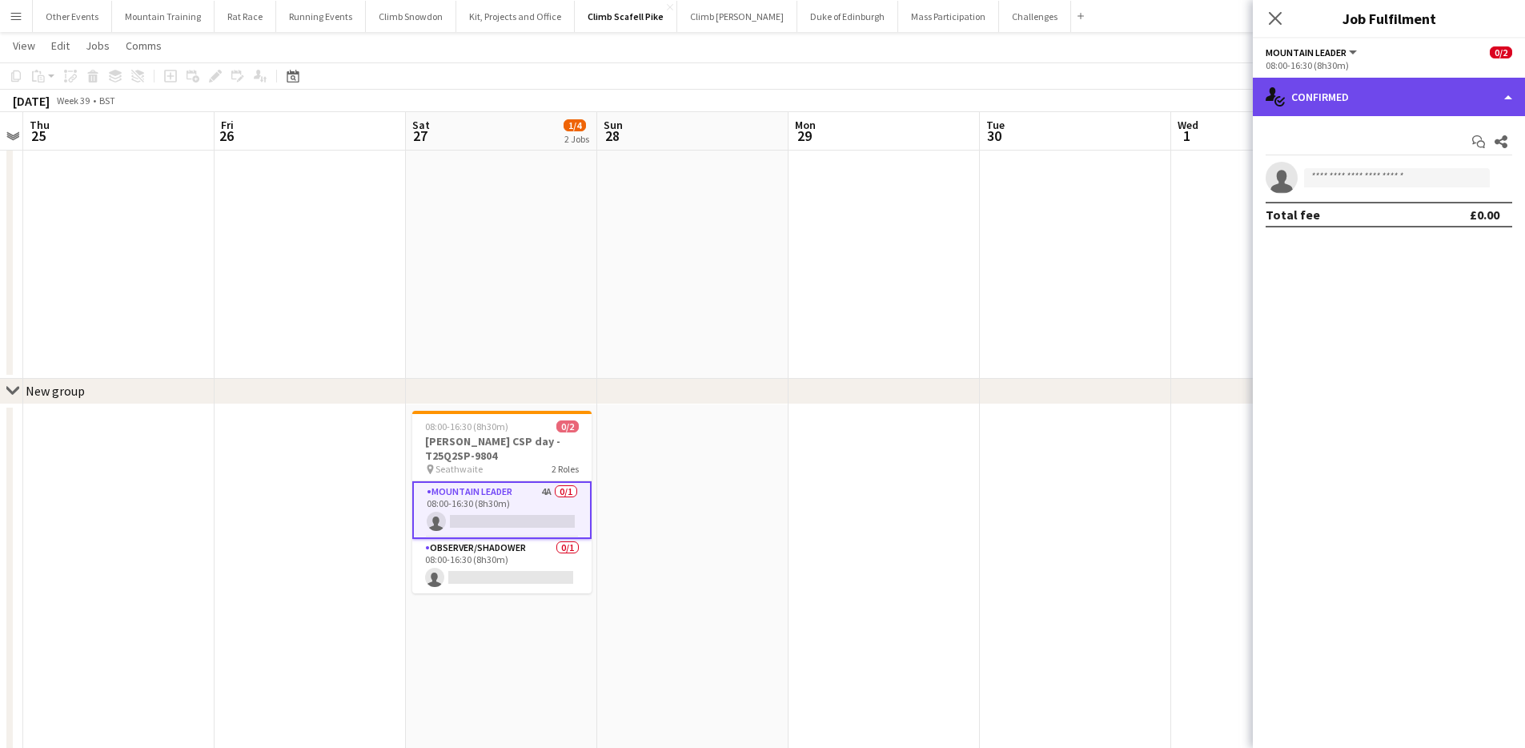
click at [1437, 93] on div "single-neutral-actions-check-2 Confirmed" at bounding box center [1389, 97] width 272 height 38
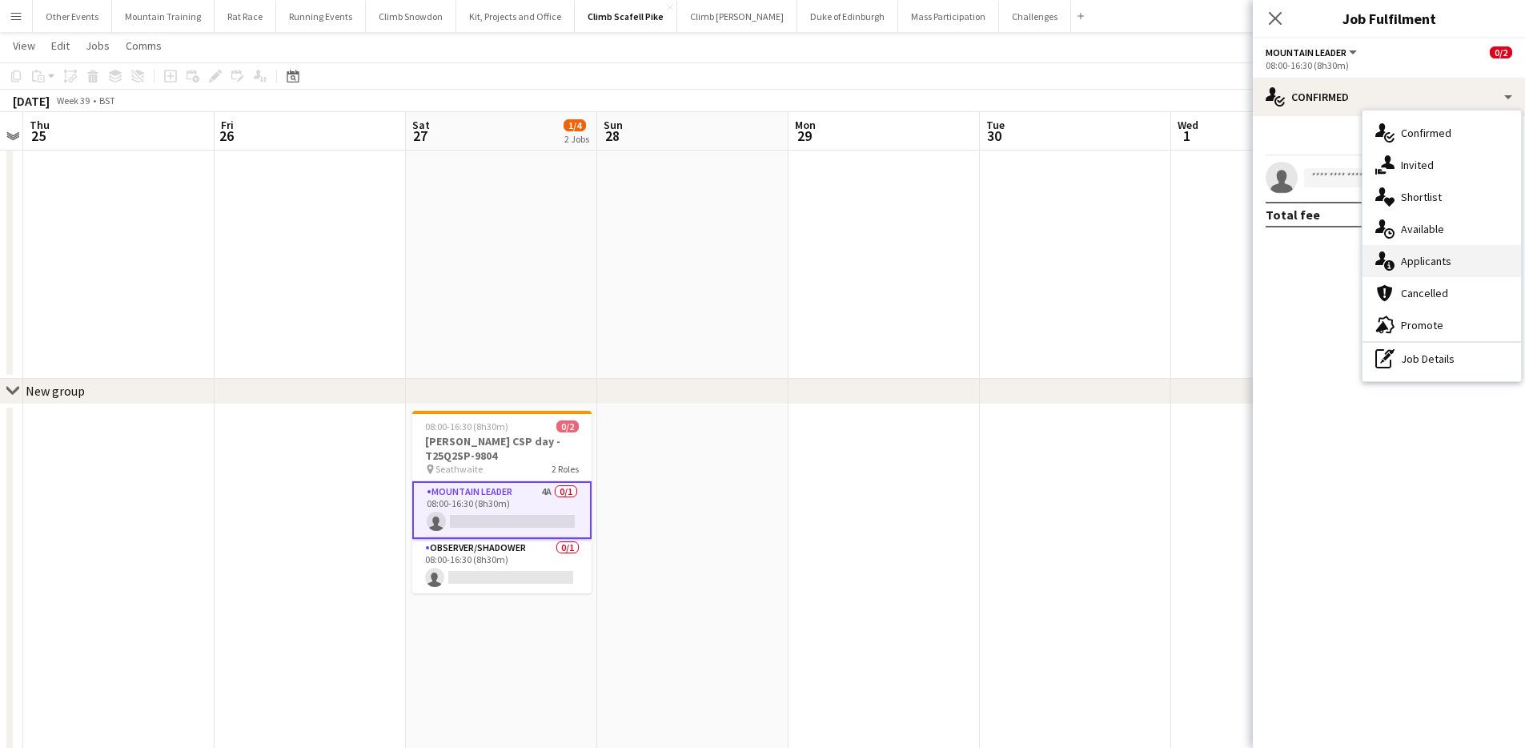
click at [1446, 253] on div "single-neutral-actions-information Applicants" at bounding box center [1441, 261] width 158 height 32
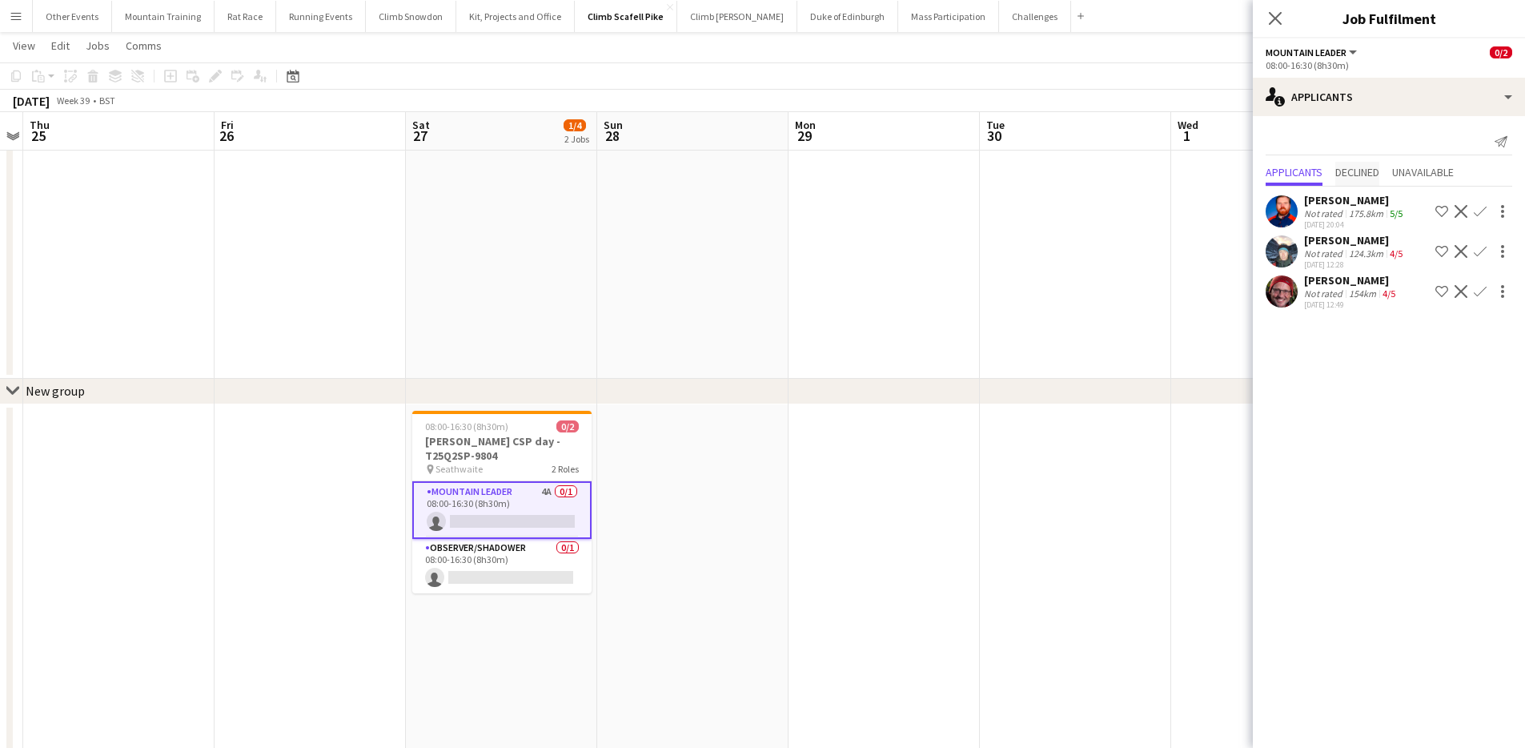
click at [1377, 174] on span "Declined" at bounding box center [1357, 171] width 44 height 11
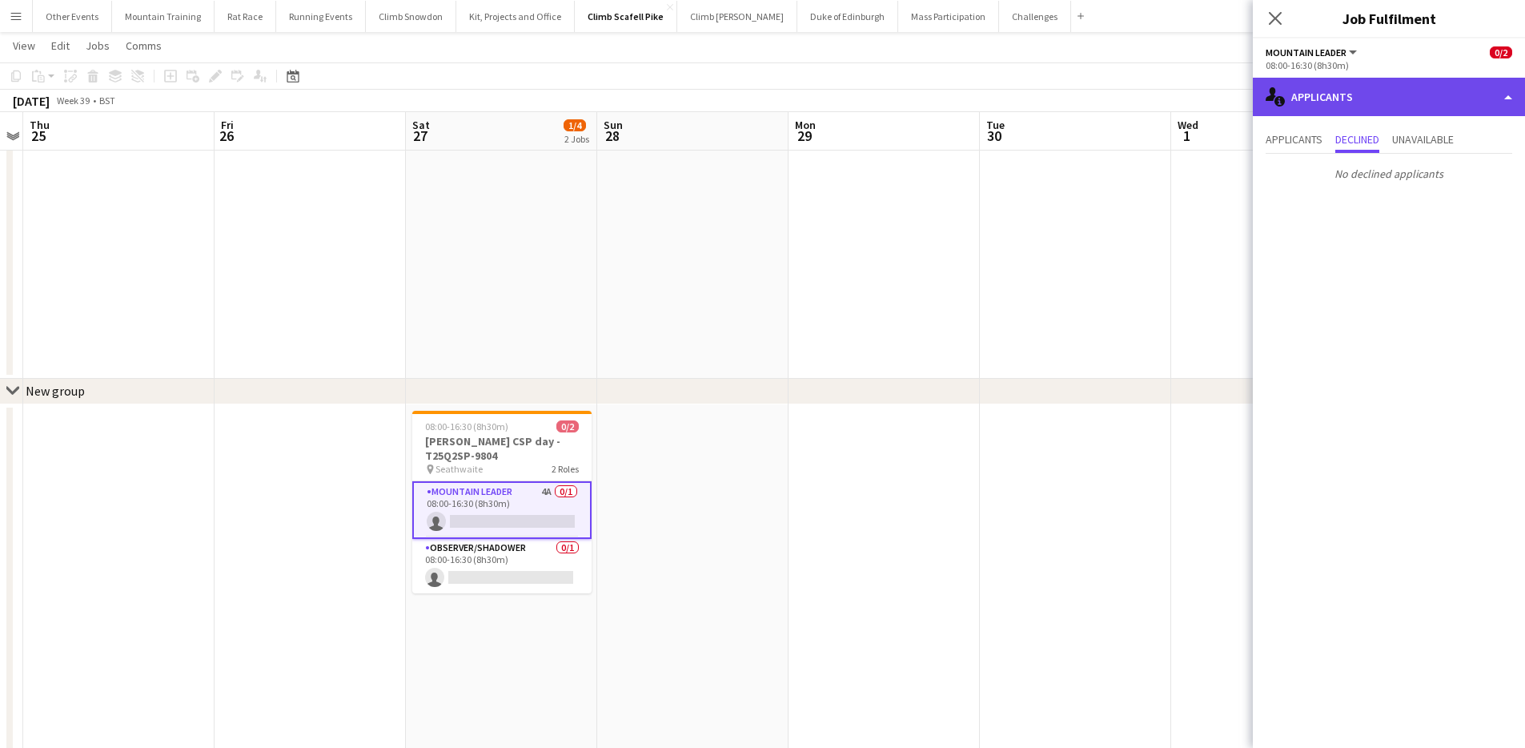
click at [1416, 96] on div "single-neutral-actions-information Applicants" at bounding box center [1389, 97] width 272 height 38
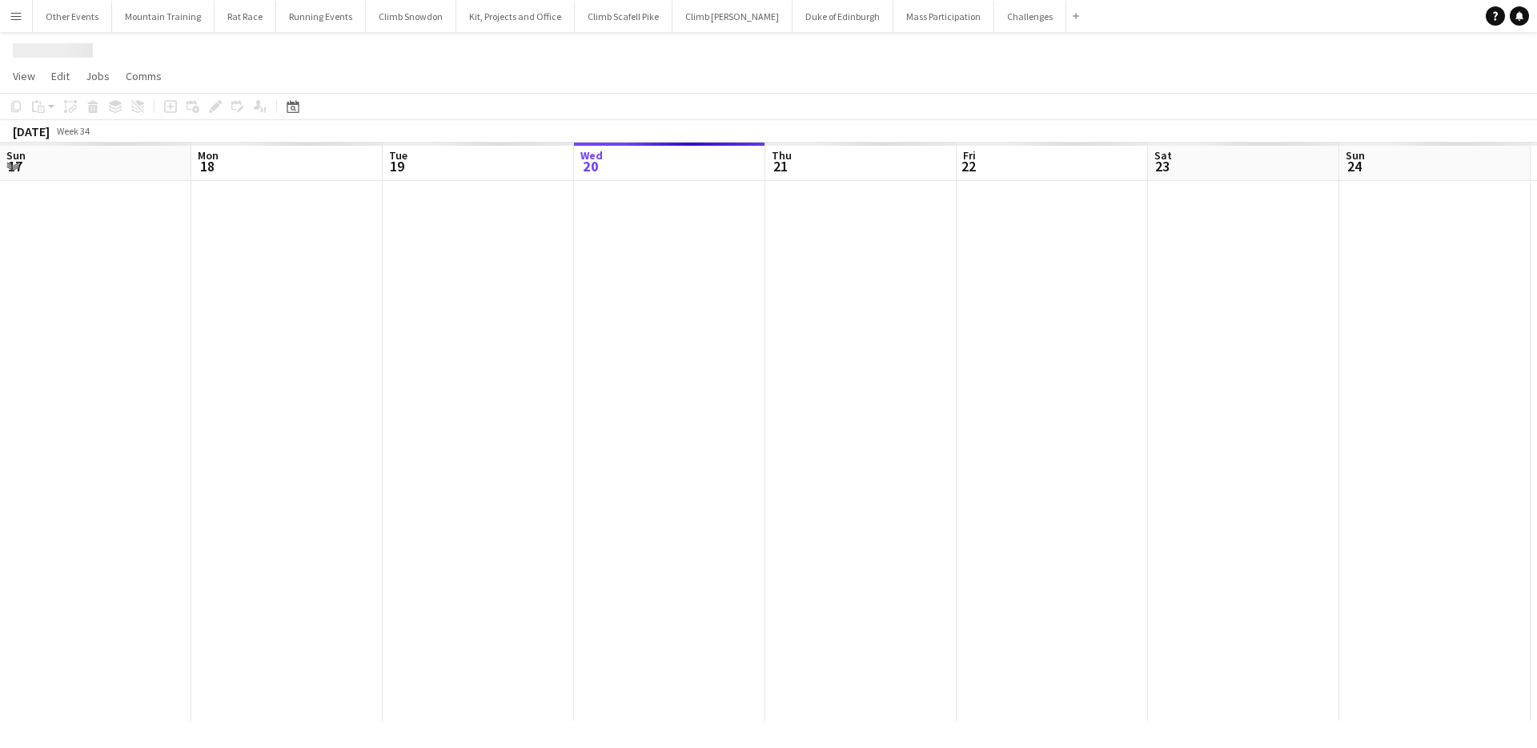
scroll to position [0, 383]
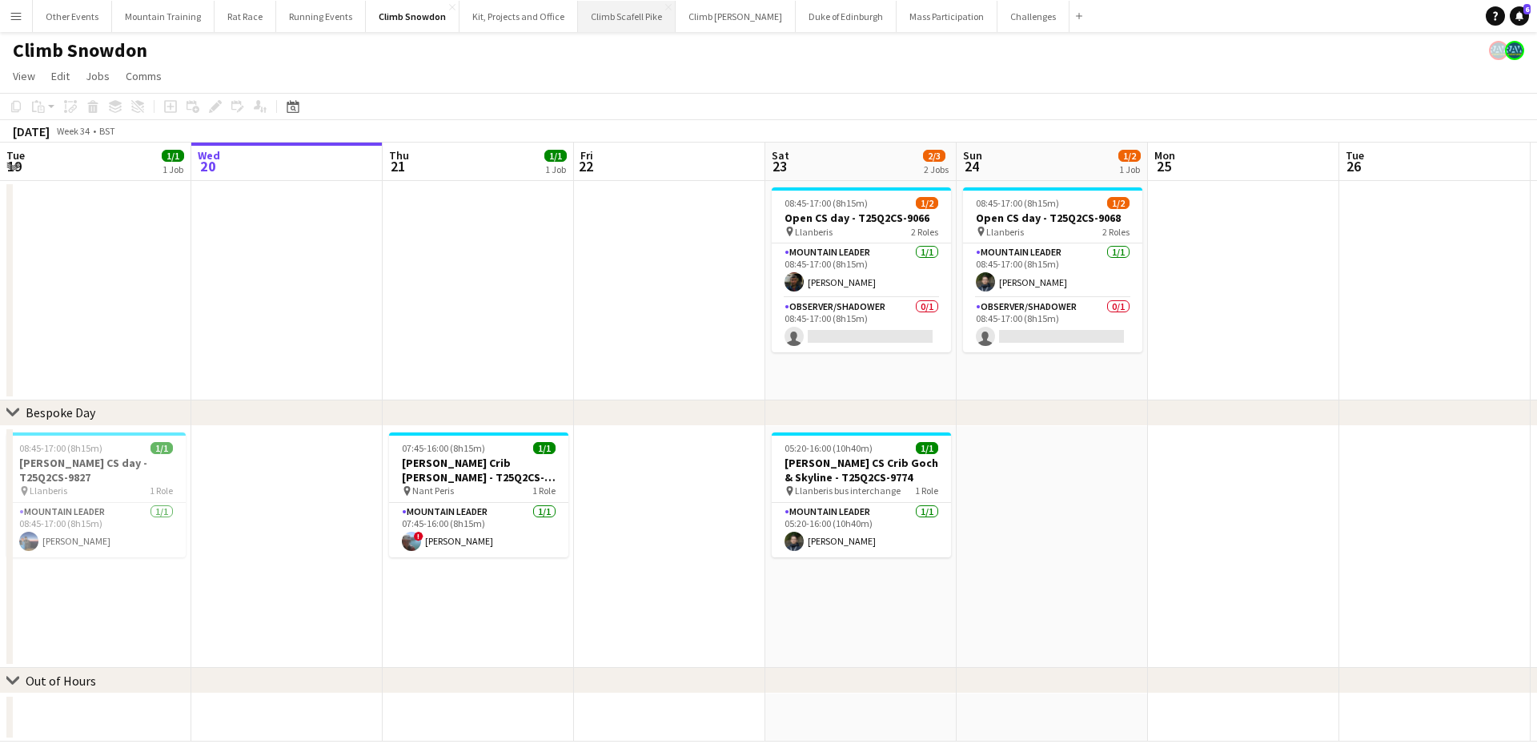
click at [626, 22] on button "Climb Scafell Pike Close" at bounding box center [627, 16] width 98 height 31
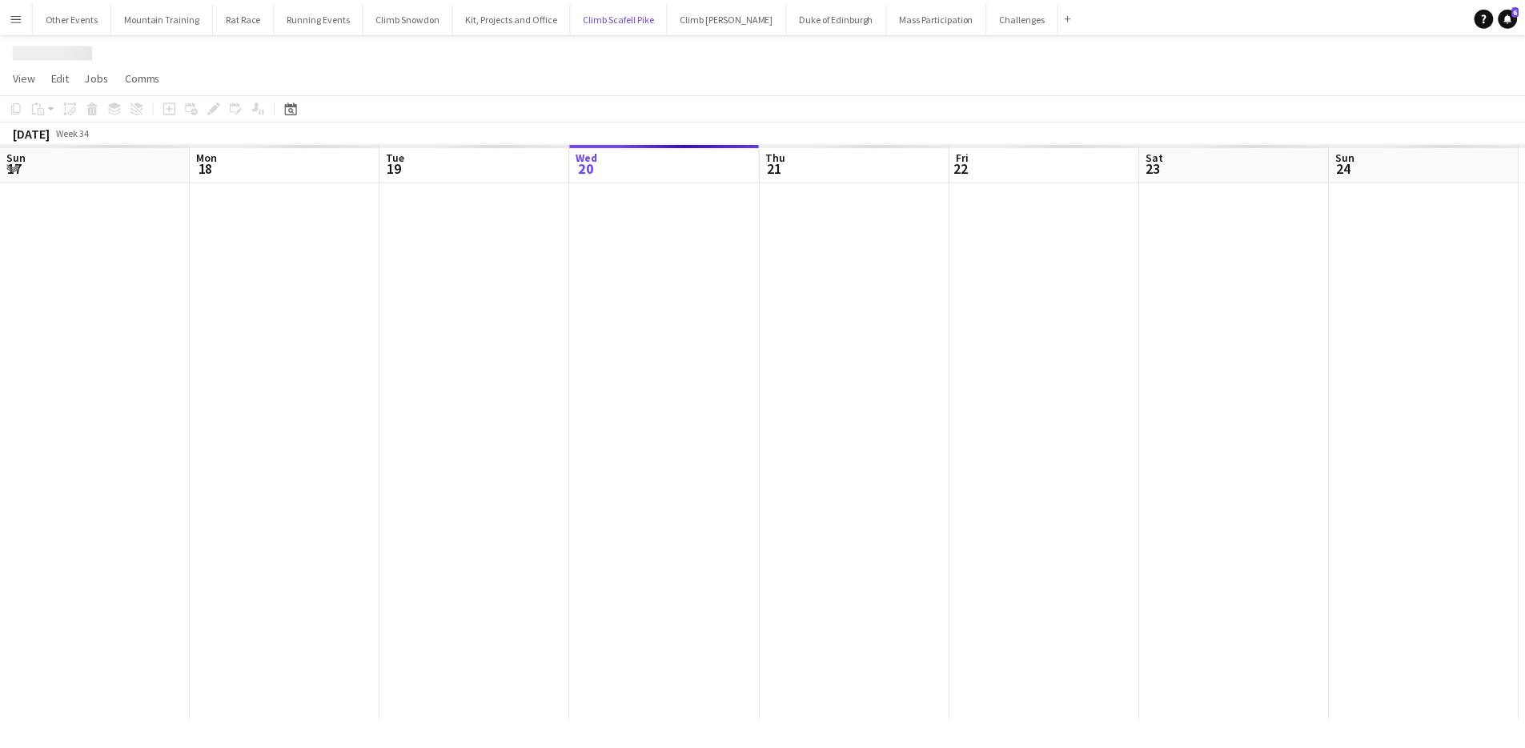
scroll to position [0, 383]
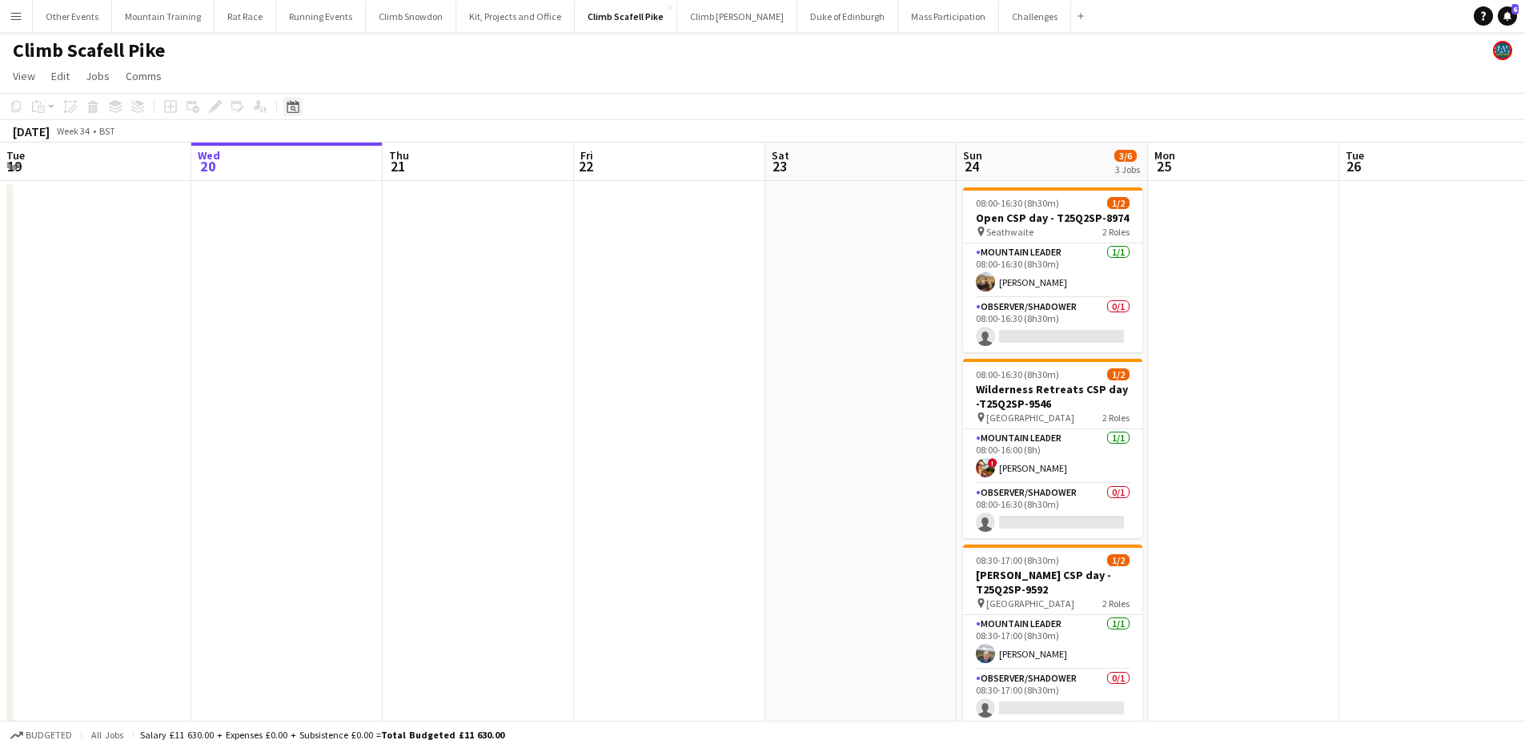
click at [300, 107] on div "Date picker" at bounding box center [292, 106] width 19 height 19
click at [427, 158] on span "Next month" at bounding box center [423, 162] width 32 height 32
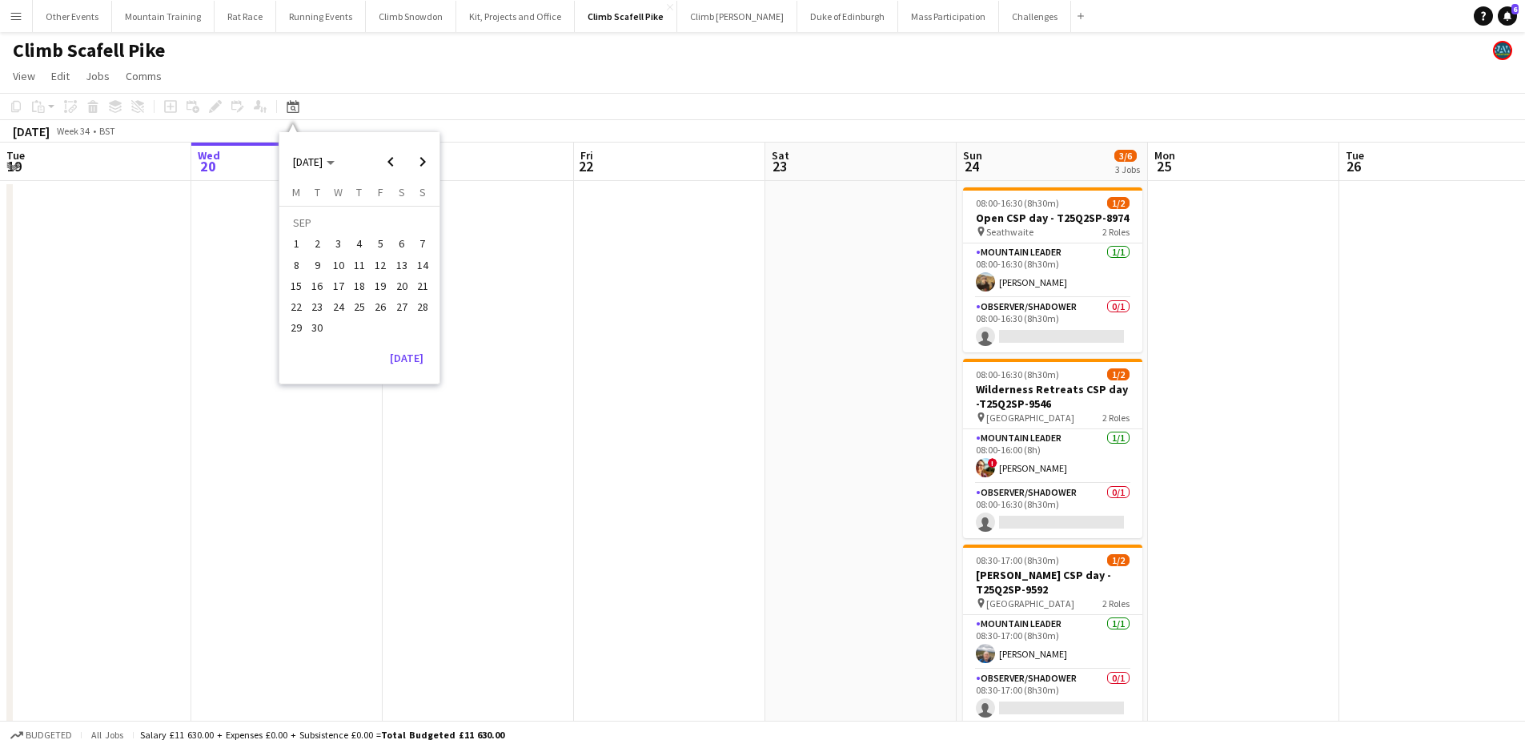
click at [381, 269] on span "12" at bounding box center [380, 264] width 19 height 19
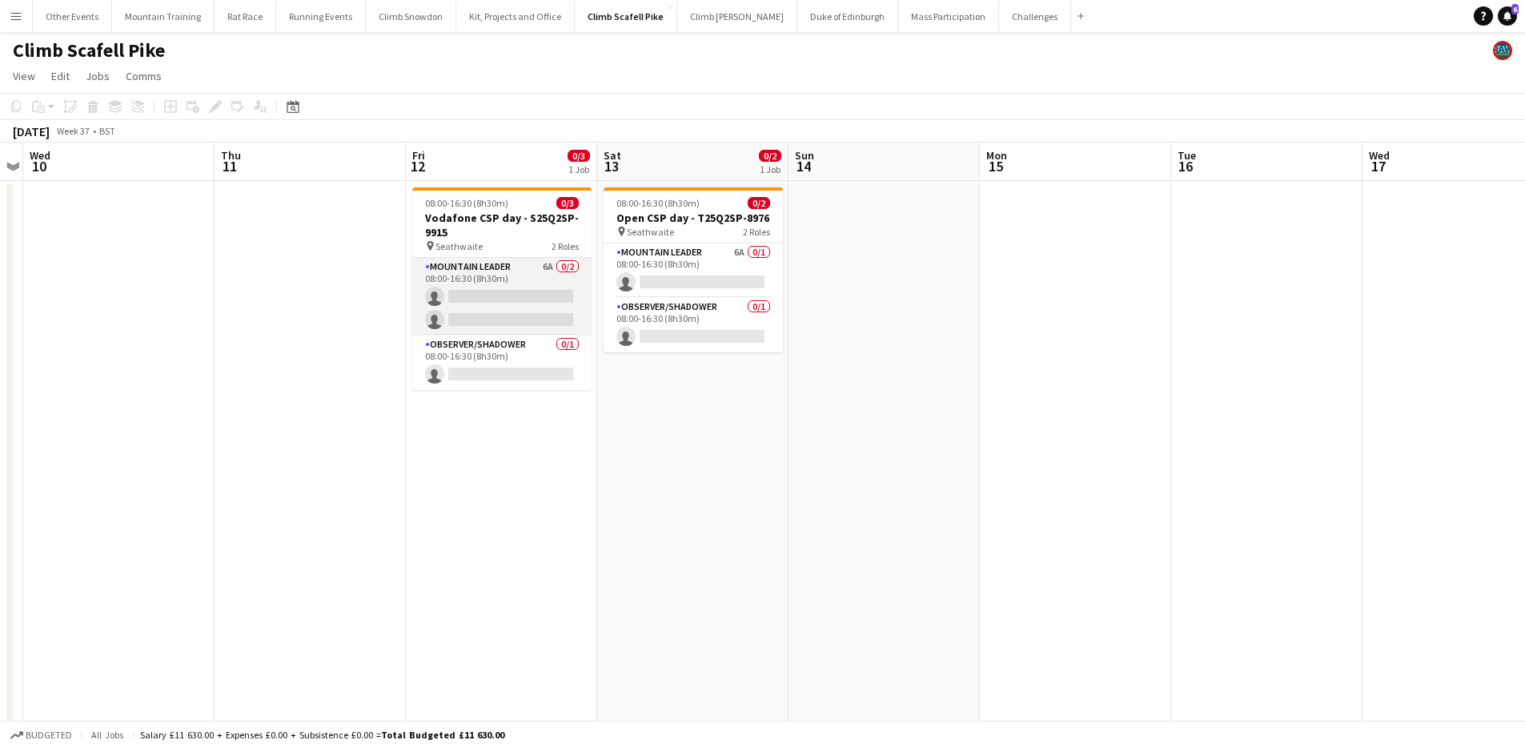
click at [521, 315] on app-card-role "Mountain Leader 6A 0/2 08:00-16:30 (8h30m) single-neutral-actions single-neutra…" at bounding box center [501, 297] width 179 height 78
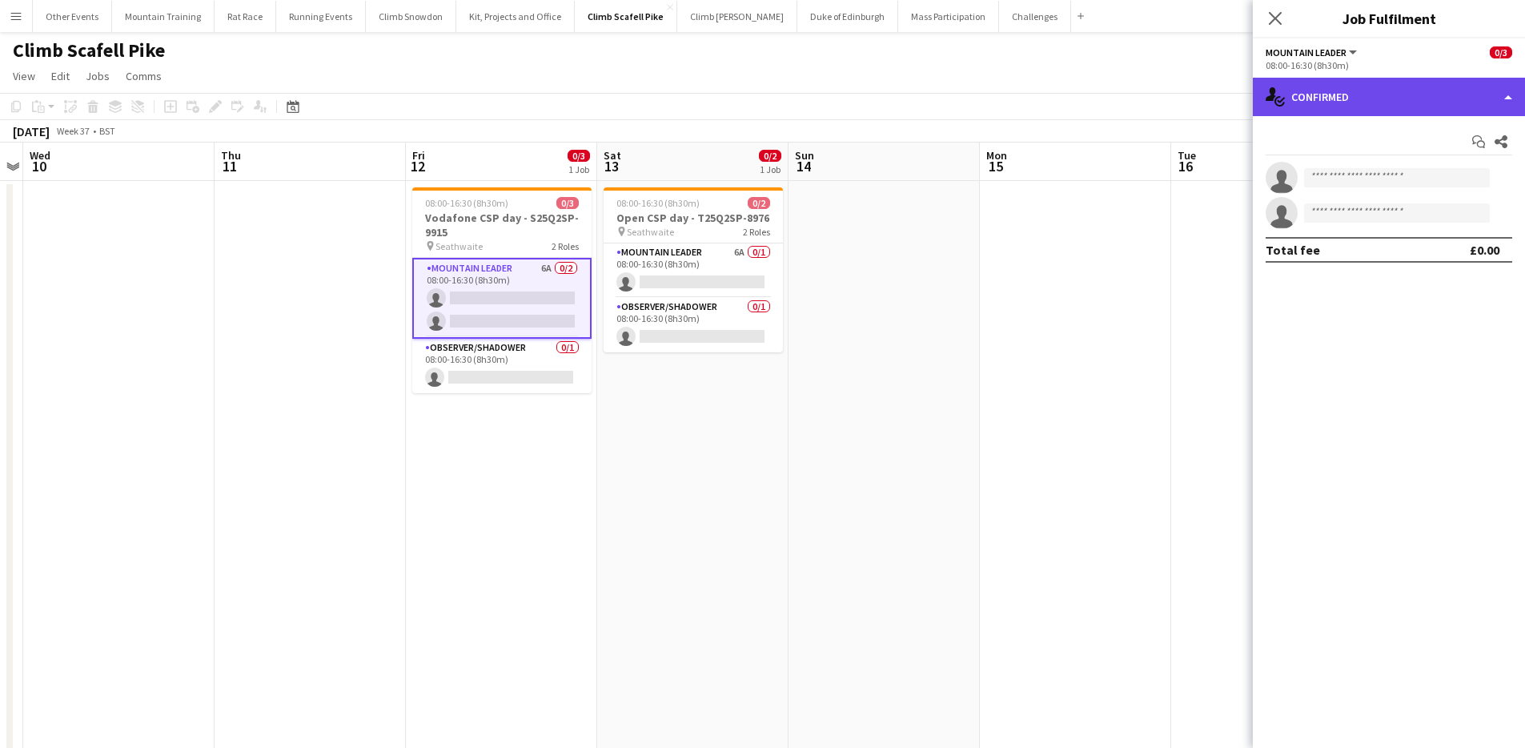
click at [1349, 94] on div "single-neutral-actions-check-2 Confirmed" at bounding box center [1389, 97] width 272 height 38
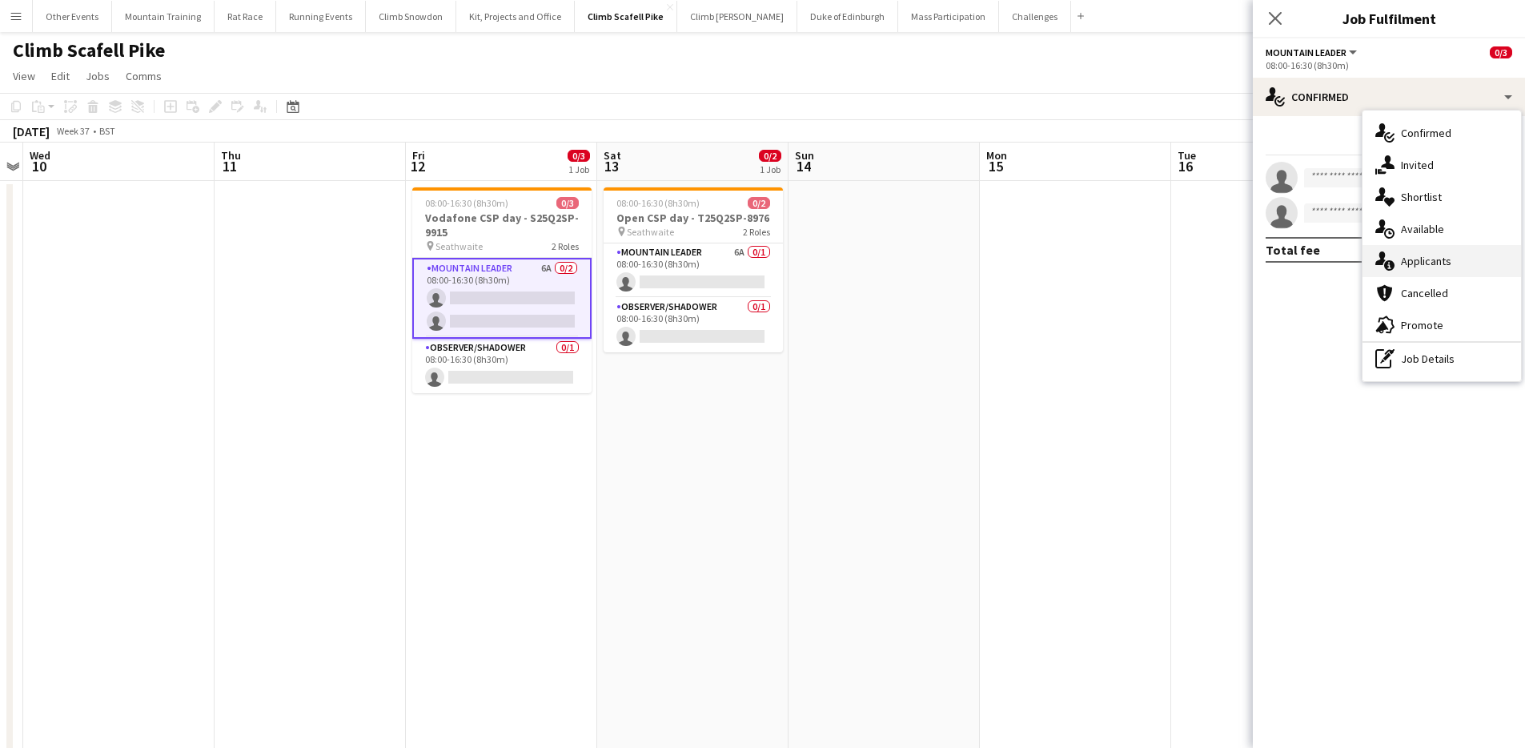
click at [1417, 259] on div "single-neutral-actions-information Applicants" at bounding box center [1441, 261] width 158 height 32
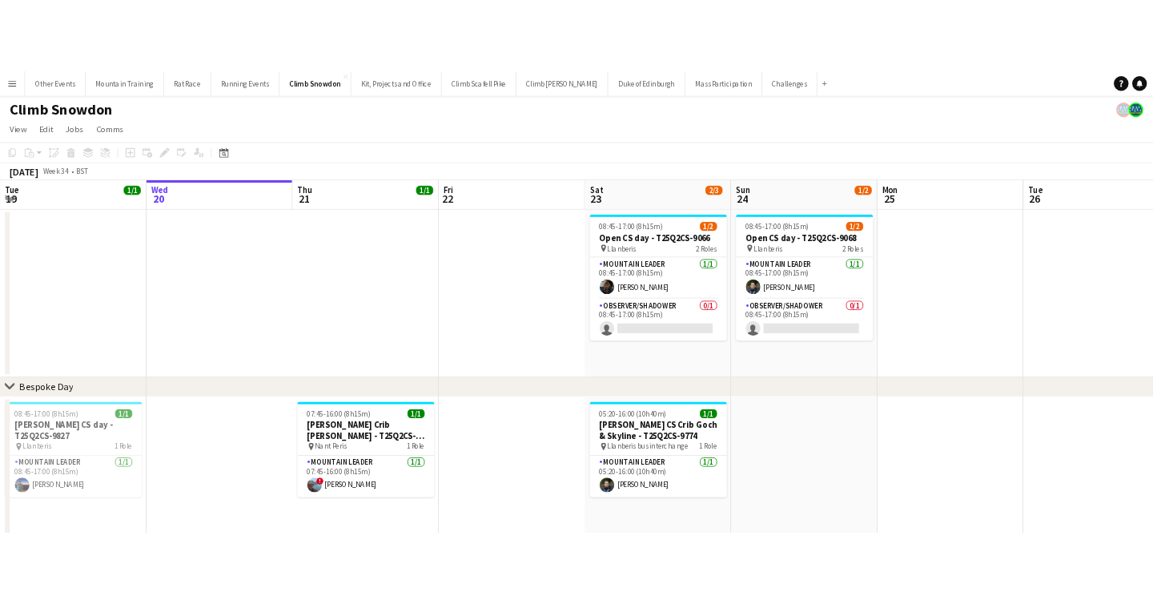
scroll to position [0, 383]
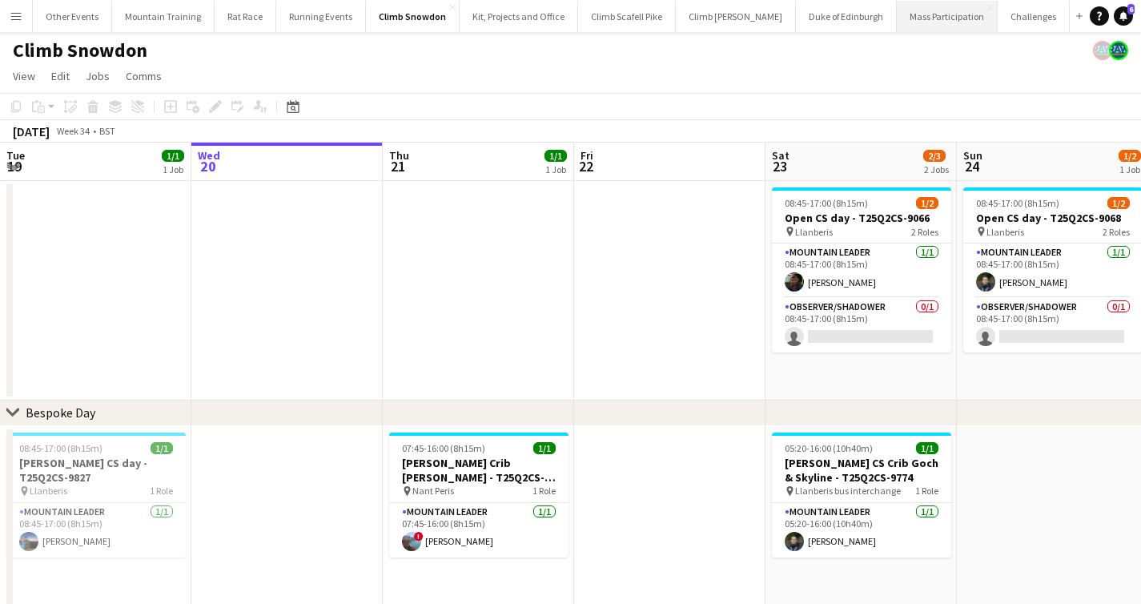
click at [896, 18] on button "Mass Participation Close" at bounding box center [946, 16] width 101 height 31
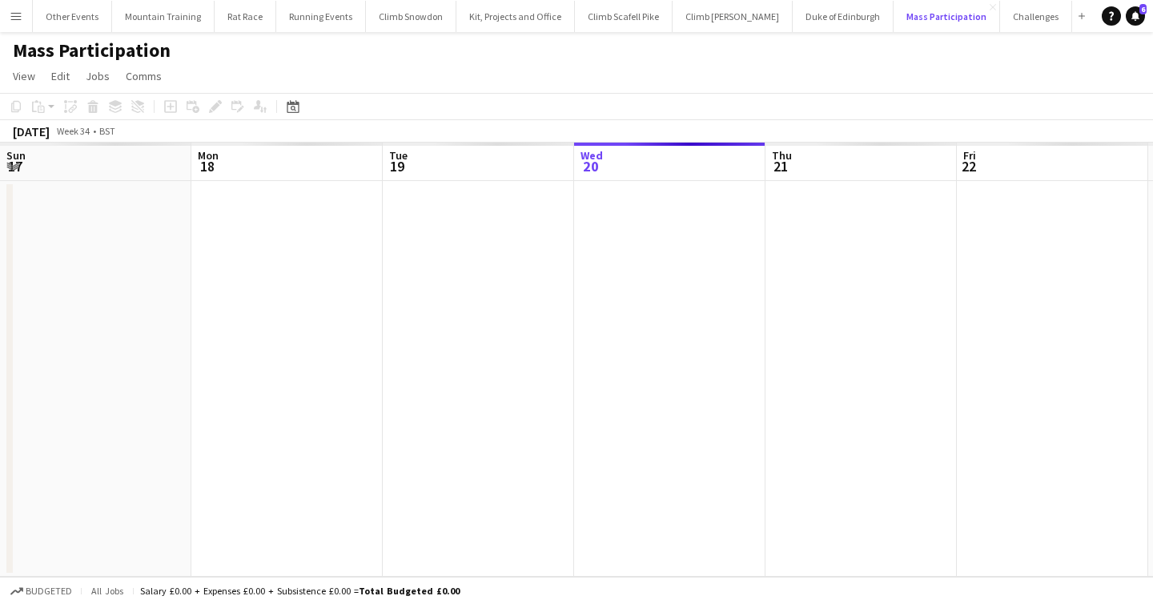
scroll to position [0, 383]
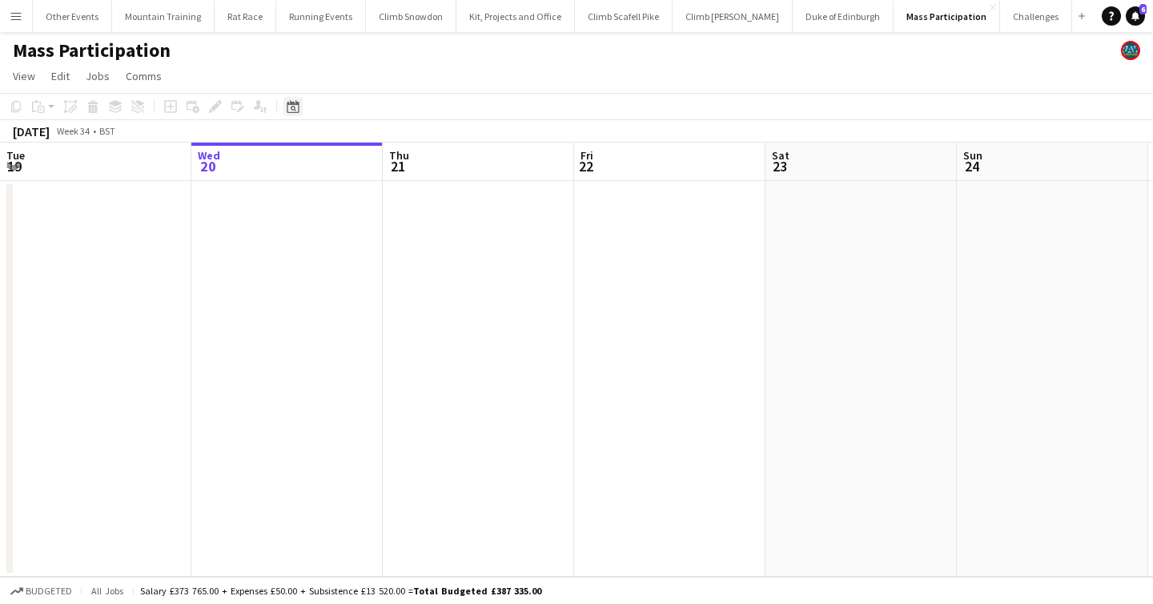
click at [294, 106] on icon "Date picker" at bounding box center [293, 106] width 13 height 13
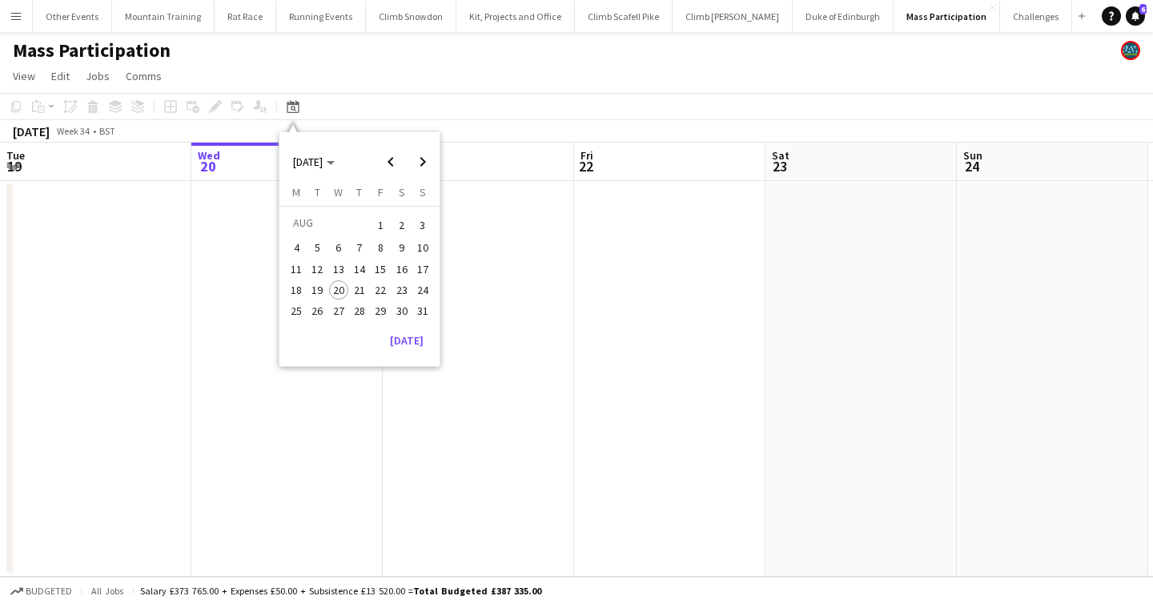
click at [616, 67] on app-page-menu "View Day view expanded Day view collapsed Month view Date picker Jump to [DATE]…" at bounding box center [576, 77] width 1153 height 30
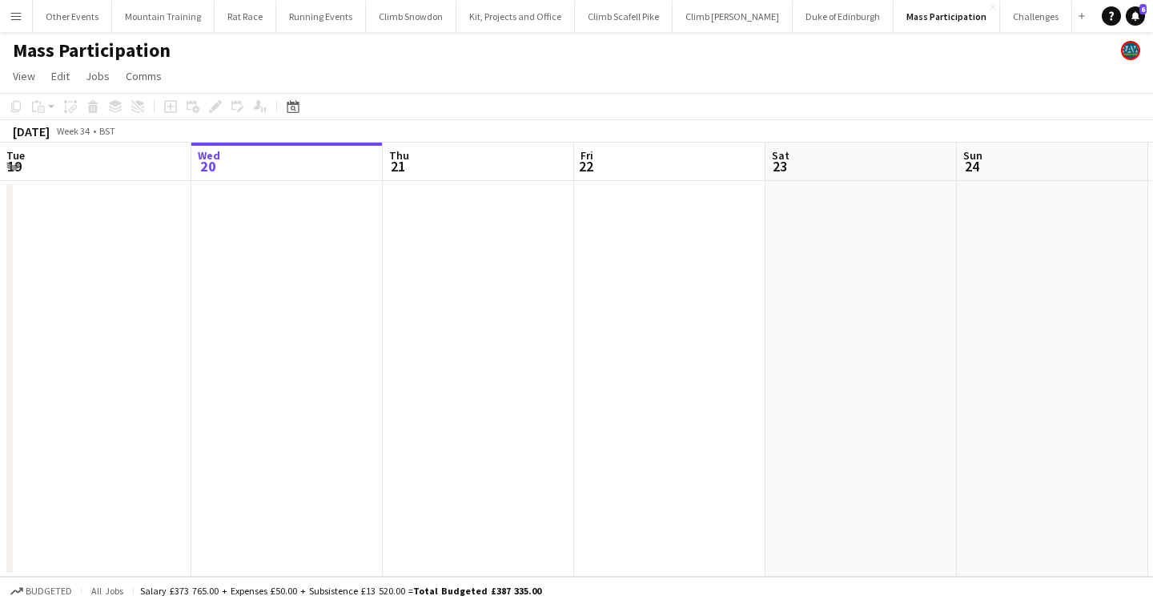
click at [292, 90] on app-page-menu "View Day view expanded Day view collapsed Month view Date picker Jump to [DATE]…" at bounding box center [576, 77] width 1153 height 30
click at [291, 106] on icon "Date picker" at bounding box center [293, 106] width 13 height 13
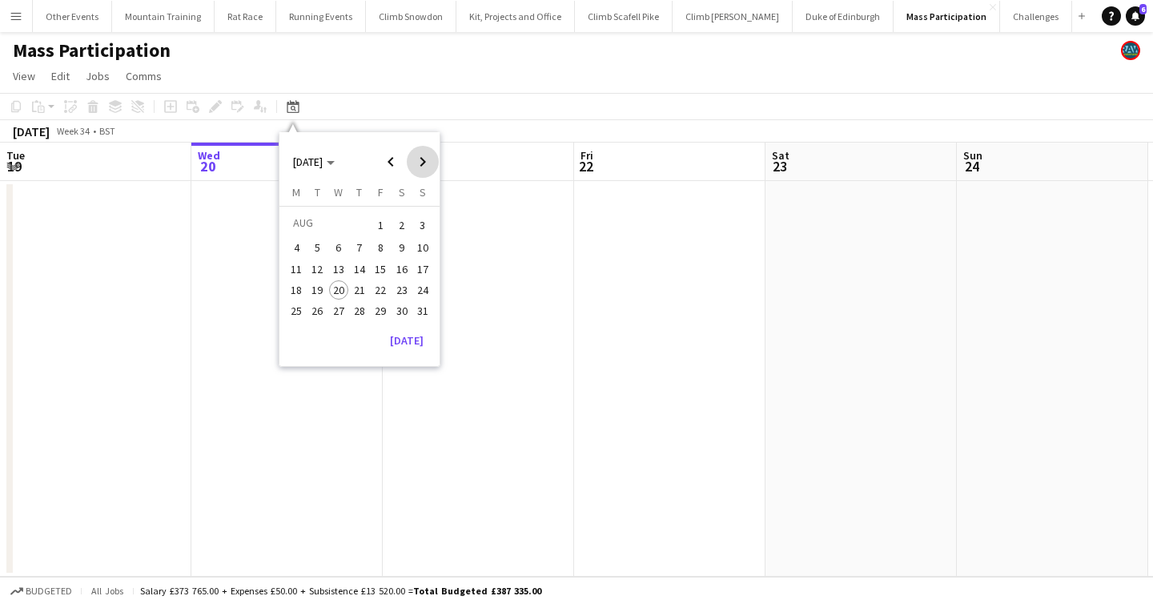
click at [408, 152] on span "Next month" at bounding box center [423, 162] width 32 height 32
click at [404, 260] on span "13" at bounding box center [401, 264] width 19 height 19
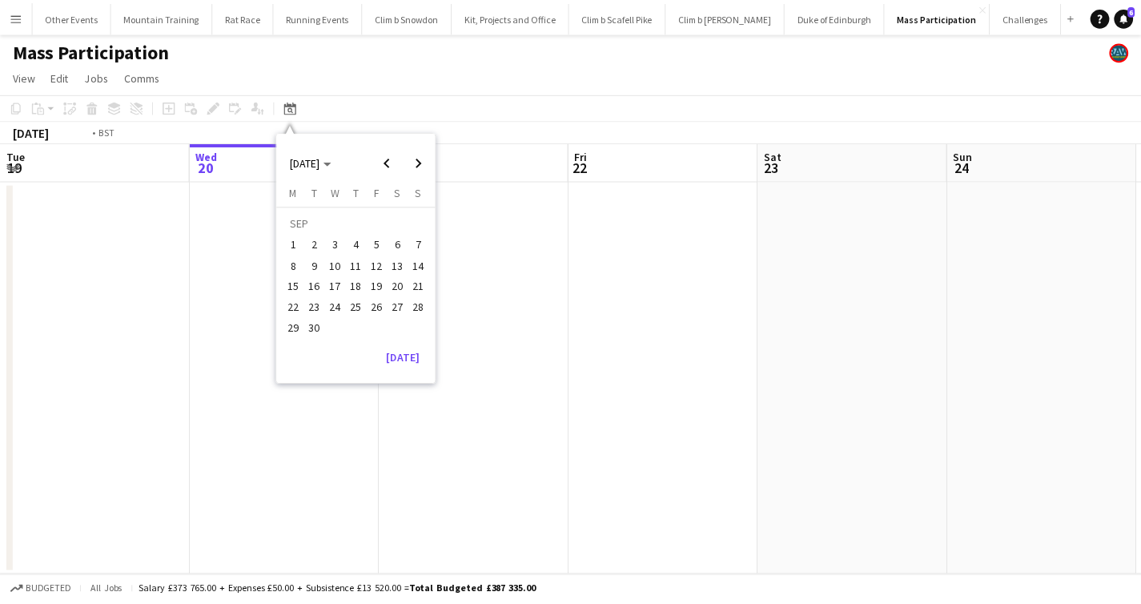
scroll to position [0, 551]
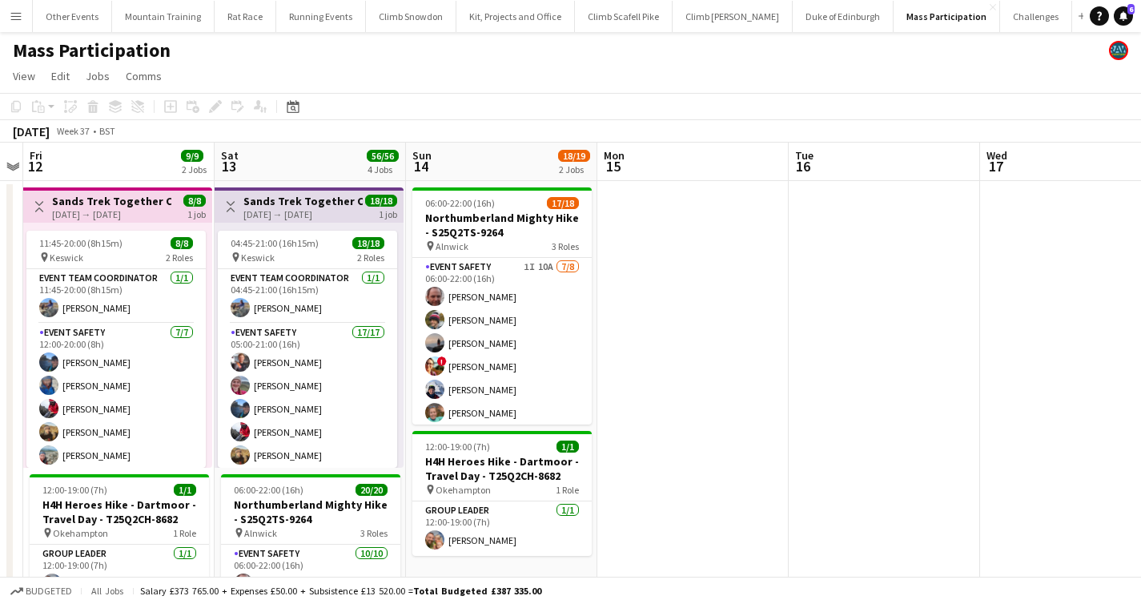
click at [311, 295] on app-card-role "Event Team Coordinator [DATE] 04:45-21:00 (16h15m) [PERSON_NAME]" at bounding box center [307, 296] width 179 height 54
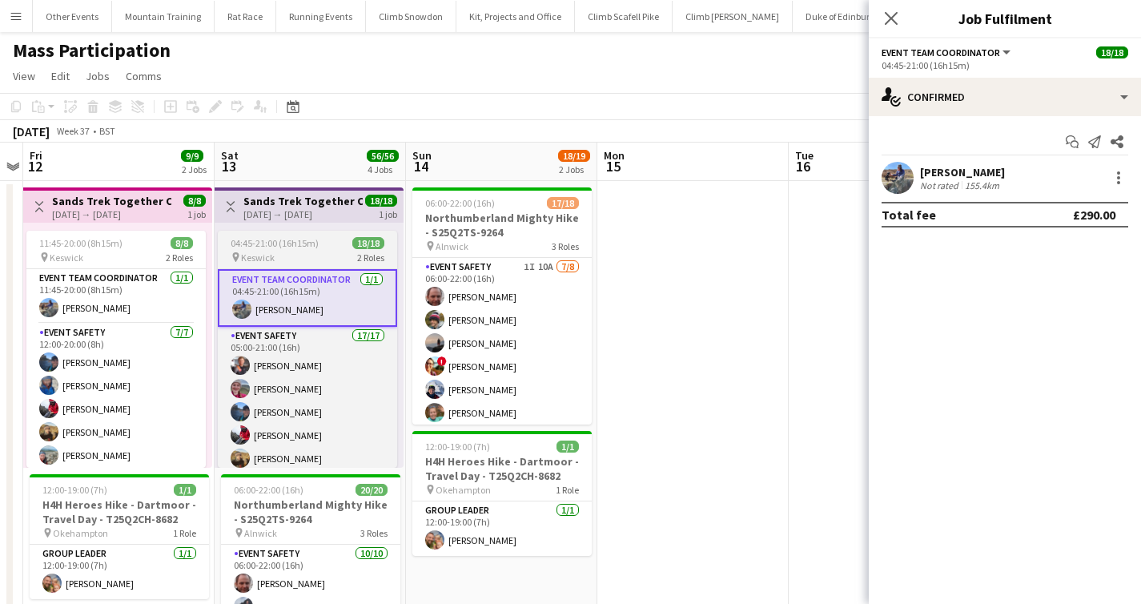
click at [316, 254] on div "pin Keswick 2 Roles" at bounding box center [307, 257] width 179 height 13
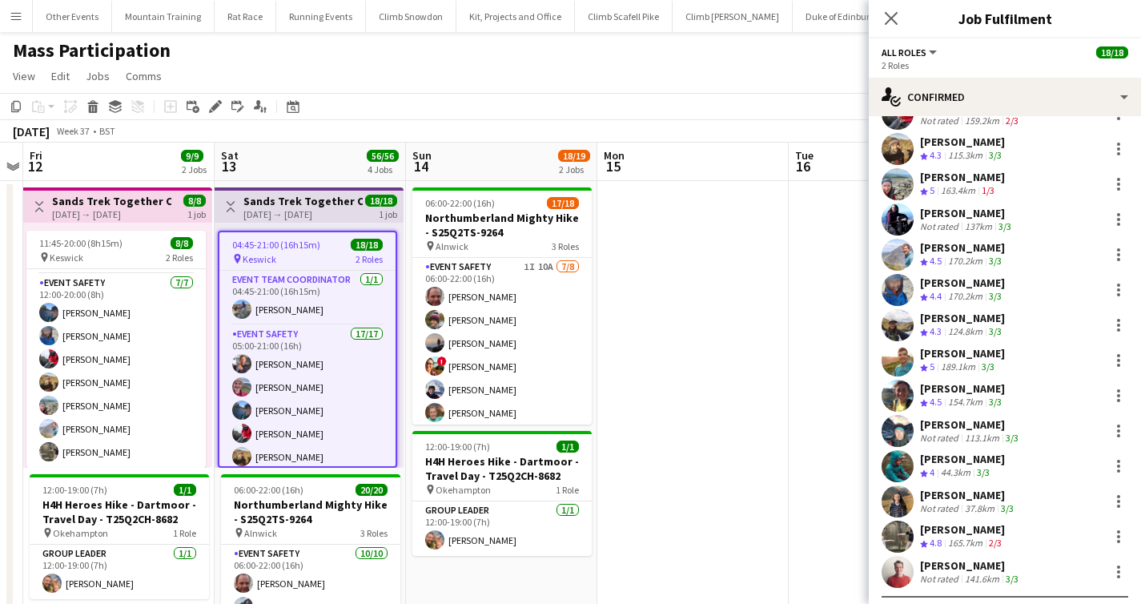
scroll to position [292, 0]
